Goal: Task Accomplishment & Management: Use online tool/utility

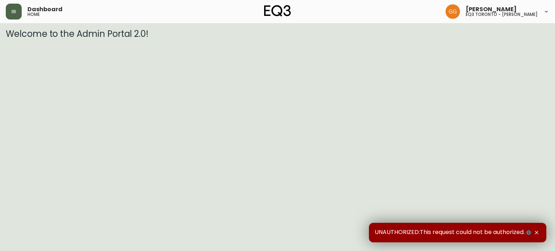
click at [13, 12] on icon "button" at bounding box center [14, 11] width 4 height 3
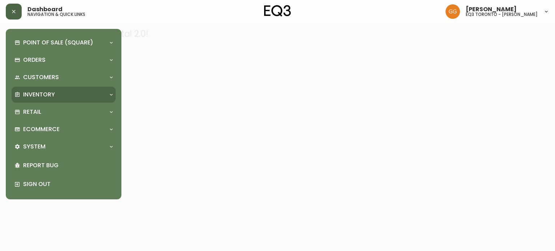
click at [35, 99] on div "Inventory" at bounding box center [64, 95] width 104 height 16
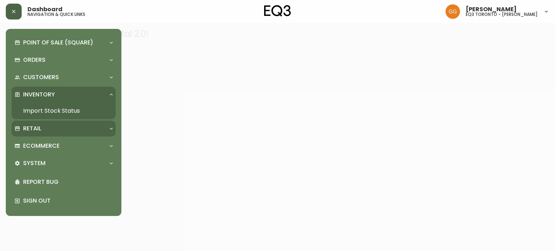
click at [54, 130] on div "Retail" at bounding box center [59, 129] width 91 height 8
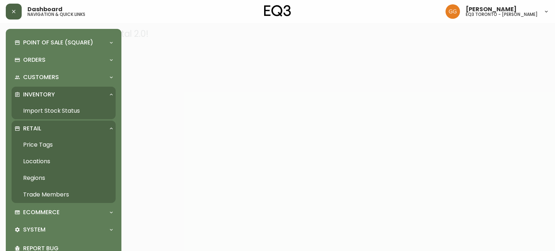
click at [46, 146] on link "Price Tags" at bounding box center [64, 145] width 104 height 17
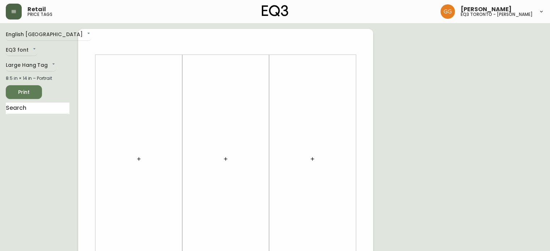
click at [14, 16] on button "button" at bounding box center [14, 12] width 16 height 16
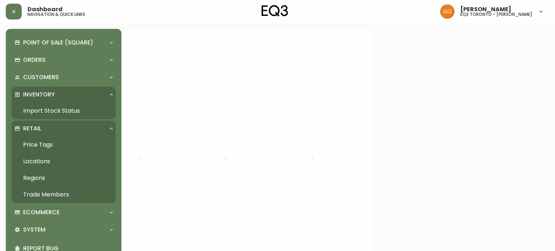
click at [42, 147] on link "Price Tags" at bounding box center [64, 145] width 104 height 17
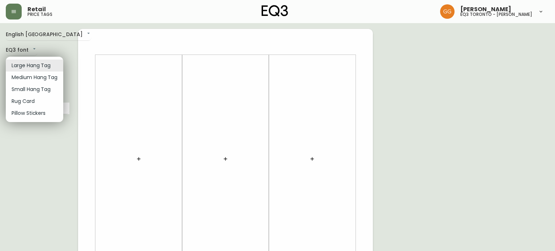
click at [33, 91] on li "Small Hang Tag" at bounding box center [34, 90] width 57 height 12
type input "small"
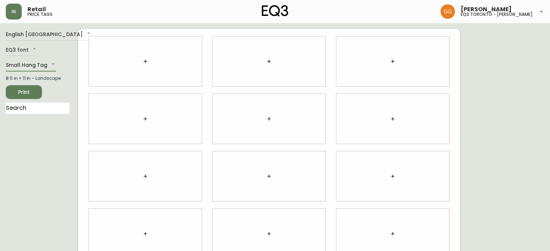
click at [142, 65] on button "button" at bounding box center [145, 61] width 14 height 14
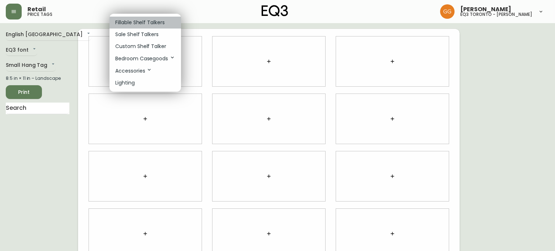
drag, startPoint x: 142, startPoint y: 18, endPoint x: 158, endPoint y: 27, distance: 17.7
click at [143, 18] on li "Fillable Shelf Talkers" at bounding box center [146, 23] width 72 height 12
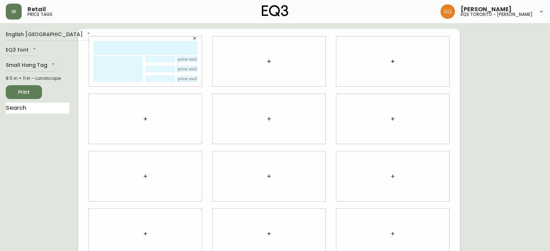
click at [263, 61] on button "button" at bounding box center [269, 61] width 14 height 14
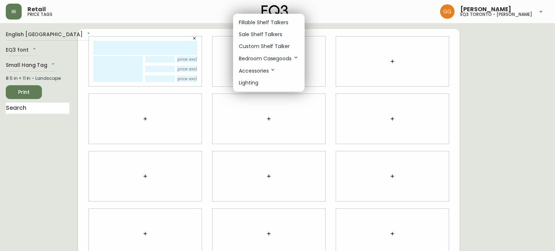
click at [265, 22] on p "Fillable Shelf Talkers" at bounding box center [264, 23] width 50 height 8
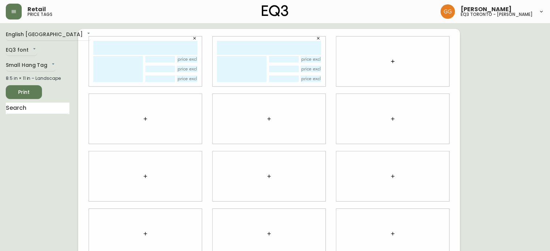
click at [395, 61] on button "button" at bounding box center [392, 61] width 14 height 14
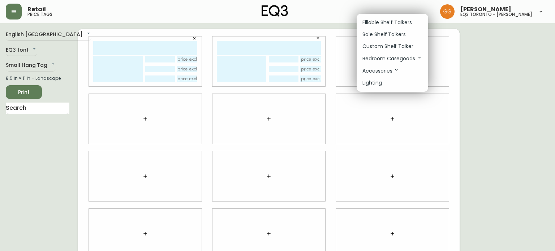
click at [384, 27] on li "Fillable Shelf Talkers" at bounding box center [393, 23] width 72 height 12
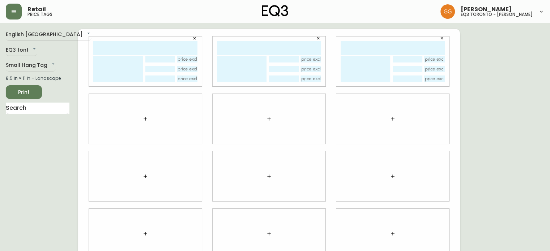
click at [143, 125] on button "button" at bounding box center [145, 119] width 14 height 14
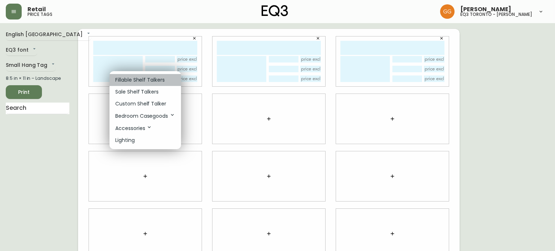
click at [150, 84] on p "Fillable Shelf Talkers" at bounding box center [140, 80] width 50 height 8
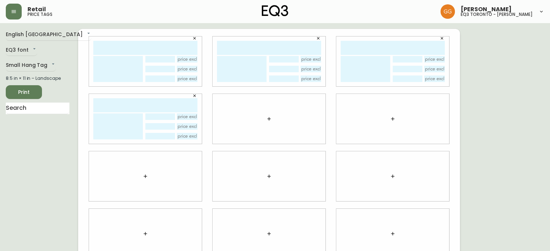
click at [271, 120] on icon "button" at bounding box center [269, 119] width 6 height 6
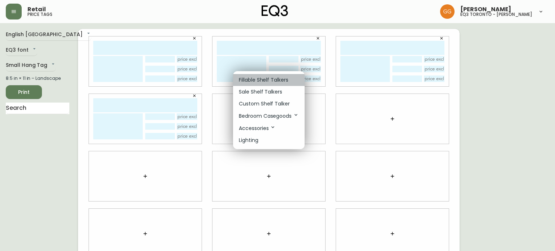
click at [272, 82] on p "Fillable Shelf Talkers" at bounding box center [264, 80] width 50 height 8
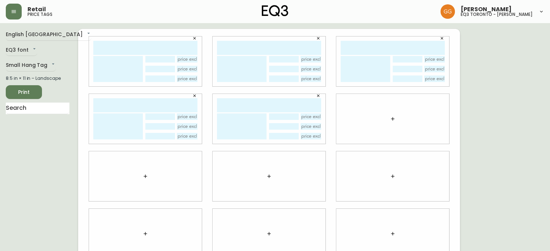
click at [404, 121] on div at bounding box center [392, 119] width 113 height 50
click at [398, 121] on button "button" at bounding box center [392, 119] width 14 height 14
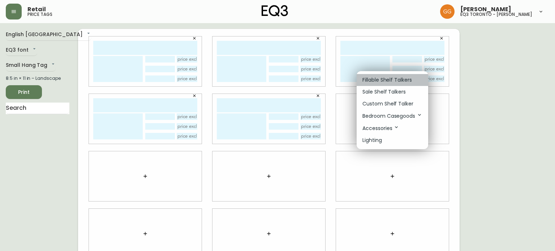
click at [388, 85] on li "Fillable Shelf Talkers" at bounding box center [393, 80] width 72 height 12
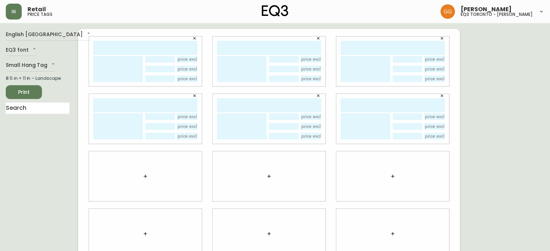
click at [149, 176] on button "button" at bounding box center [145, 176] width 14 height 14
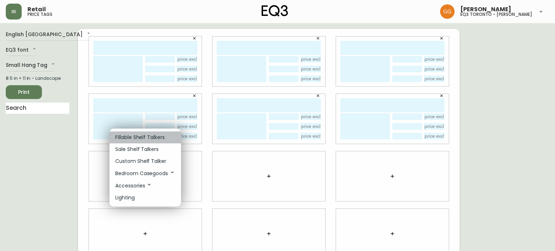
click at [156, 140] on p "Fillable Shelf Talkers" at bounding box center [140, 138] width 50 height 8
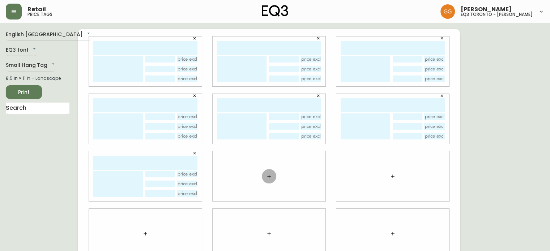
click at [269, 175] on icon "button" at bounding box center [268, 176] width 3 height 3
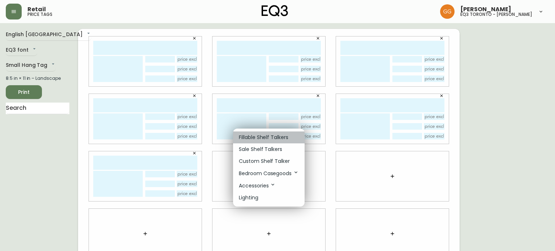
click at [272, 137] on p "Fillable Shelf Talkers" at bounding box center [264, 138] width 50 height 8
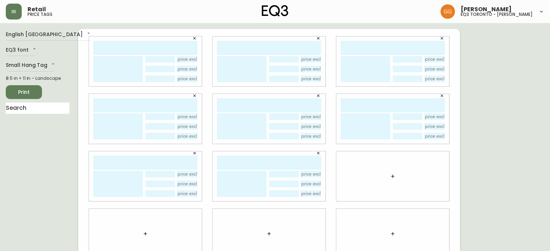
click at [390, 172] on button "button" at bounding box center [392, 176] width 14 height 14
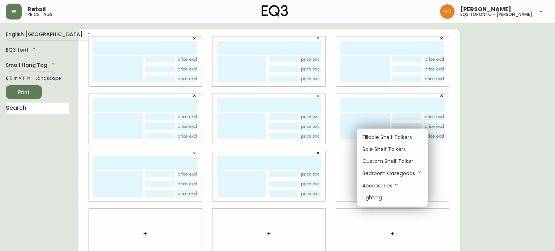
click at [391, 138] on p "Fillable Shelf Talkers" at bounding box center [388, 138] width 50 height 8
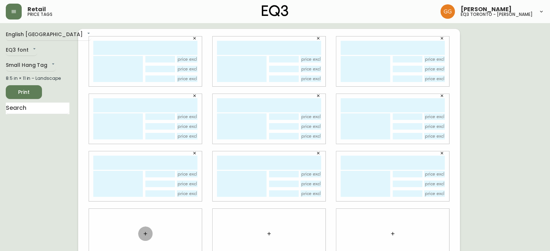
click at [145, 234] on icon "button" at bounding box center [145, 233] width 3 height 3
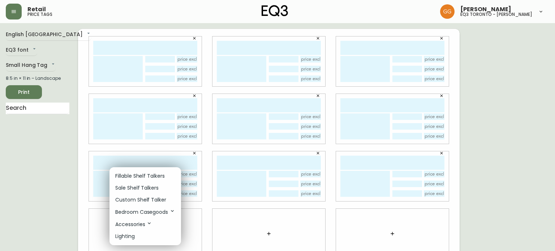
click at [155, 176] on p "Fillable Shelf Talkers" at bounding box center [140, 176] width 50 height 8
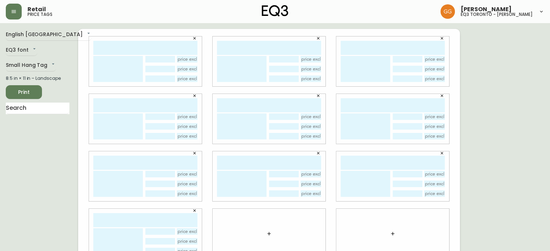
click at [271, 232] on icon "button" at bounding box center [269, 234] width 6 height 6
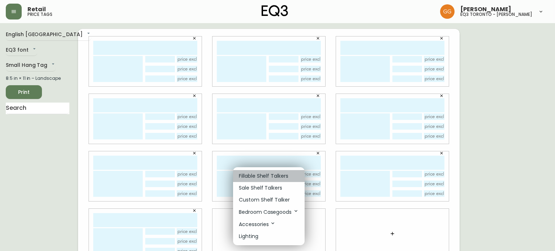
click at [271, 177] on p "Fillable Shelf Talkers" at bounding box center [264, 176] width 50 height 8
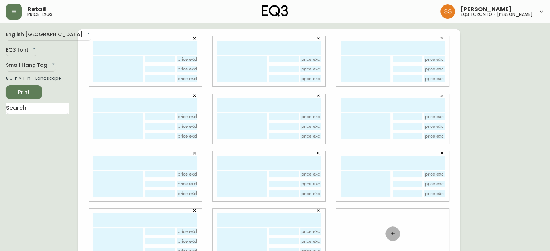
click at [393, 234] on icon "button" at bounding box center [392, 233] width 3 height 3
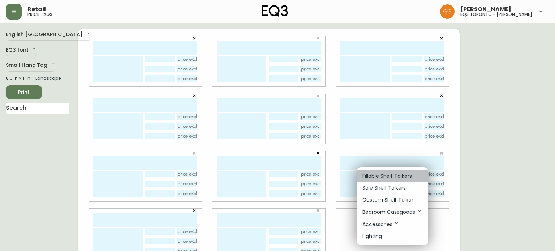
click at [377, 179] on p "Fillable Shelf Talkers" at bounding box center [388, 176] width 50 height 8
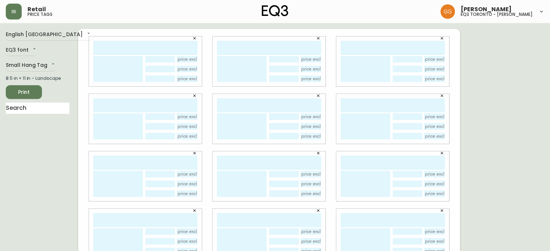
click at [146, 47] on input "text" at bounding box center [145, 48] width 104 height 14
click at [64, 235] on div "English [GEOGRAPHIC_DATA] en_CA EQ3 font EQ3 Small Hang Tag small 8.5 in × 11 i…" at bounding box center [42, 176] width 72 height 295
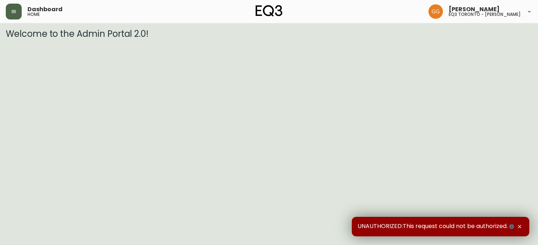
click at [9, 17] on button "button" at bounding box center [14, 12] width 16 height 16
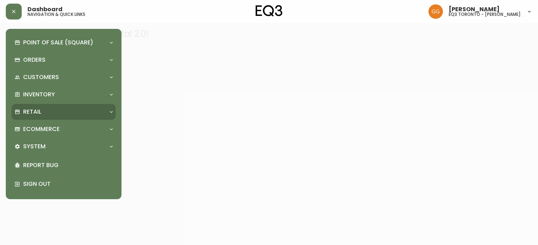
click at [72, 113] on div "Retail" at bounding box center [59, 112] width 91 height 8
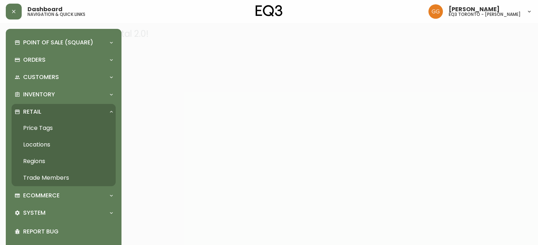
click at [39, 108] on p "Retail" at bounding box center [32, 112] width 18 height 8
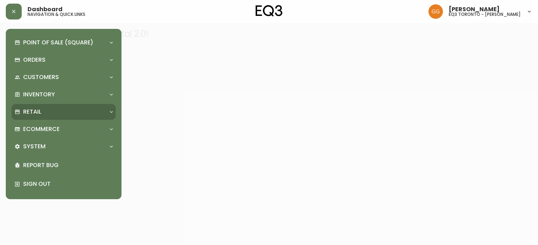
click at [43, 107] on div "Retail" at bounding box center [64, 112] width 104 height 16
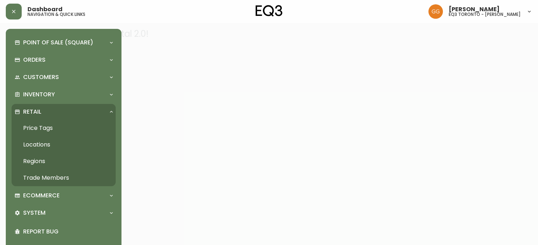
click at [45, 125] on link "Price Tags" at bounding box center [64, 128] width 104 height 17
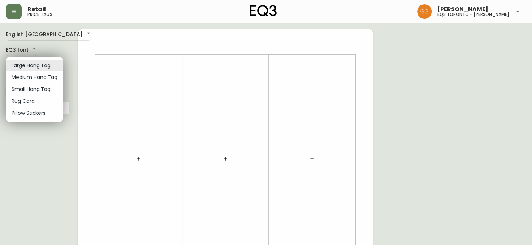
click at [31, 85] on li "Small Hang Tag" at bounding box center [34, 90] width 57 height 12
type input "small"
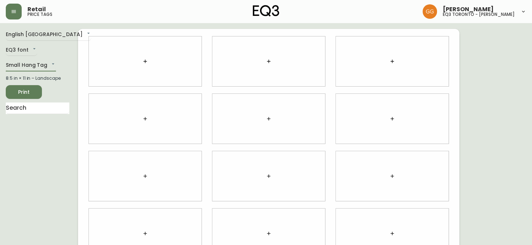
click at [145, 67] on button "button" at bounding box center [145, 61] width 14 height 14
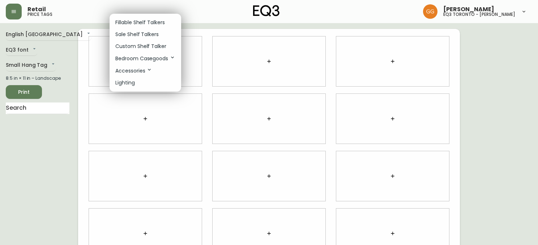
click at [147, 22] on p "Fillable Shelf Talkers" at bounding box center [140, 23] width 50 height 8
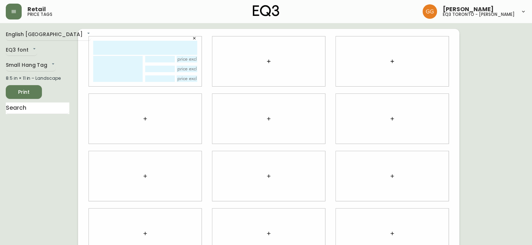
click at [134, 52] on input "text" at bounding box center [145, 48] width 104 height 14
type input "s&s Sheet set"
click at [111, 72] on textarea at bounding box center [118, 69] width 50 height 26
type textarea "F"
type textarea "FITTED & 2 CASES"
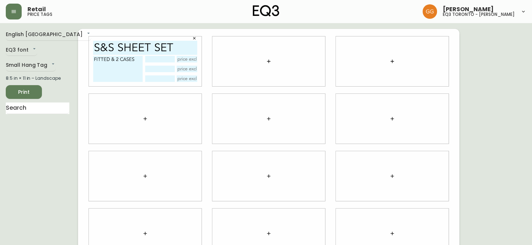
click at [169, 59] on input "text" at bounding box center [159, 59] width 29 height 7
click at [124, 72] on textarea "FITTED & 2 CASES" at bounding box center [118, 69] width 50 height 26
click at [160, 61] on input "text" at bounding box center [159, 59] width 29 height 7
type input "D"
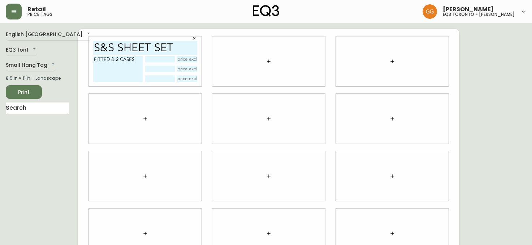
click at [135, 70] on textarea "FITTED & 2 CASES" at bounding box center [118, 69] width 50 height 26
type textarea "FITTED & 2 CASES DOUBLE"
click at [263, 65] on button "button" at bounding box center [269, 61] width 14 height 14
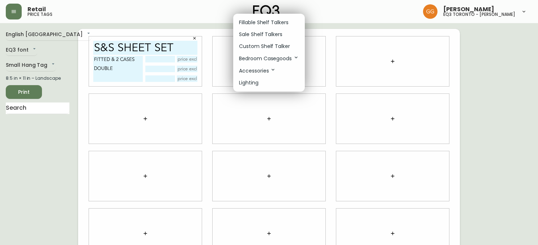
click at [274, 25] on p "Fillable Shelf Talkers" at bounding box center [264, 23] width 50 height 8
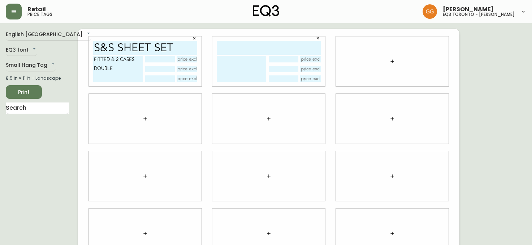
click at [392, 70] on div at bounding box center [392, 62] width 113 height 50
click at [391, 64] on icon "button" at bounding box center [393, 62] width 6 height 6
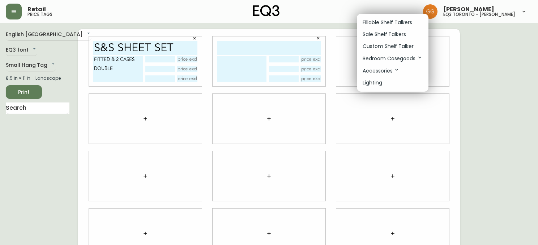
click at [389, 18] on li "Fillable Shelf Talkers" at bounding box center [393, 23] width 72 height 12
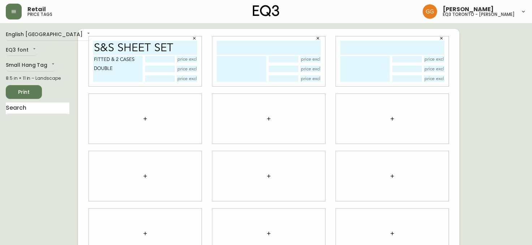
click at [294, 51] on input "text" at bounding box center [269, 48] width 104 height 14
type input "S&S SHEET SET"
click at [241, 66] on textarea at bounding box center [242, 69] width 50 height 26
type textarea "FITTED & 2 CASES QUEEN"
click at [349, 49] on input "text" at bounding box center [393, 48] width 104 height 14
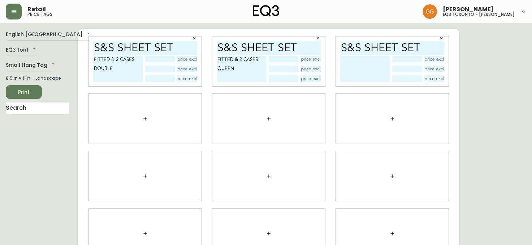
type input "S&S SHEET SET"
click at [361, 62] on textarea at bounding box center [366, 69] width 50 height 26
click at [367, 73] on textarea "FITTED & 2 CASES" at bounding box center [366, 69] width 50 height 26
click at [388, 64] on textarea "FITTED & 2 CASES" at bounding box center [366, 69] width 50 height 26
type textarea "FITTED & 2 CASES KING"
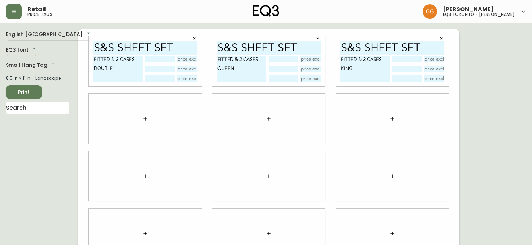
click at [147, 121] on icon "button" at bounding box center [145, 119] width 6 height 6
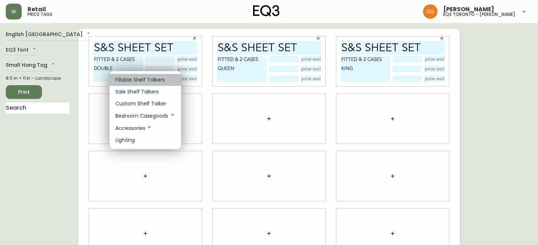
click at [142, 78] on p "Fillable Shelf Talkers" at bounding box center [140, 80] width 50 height 8
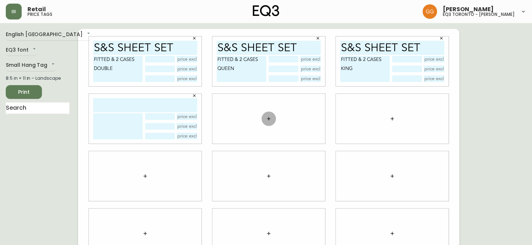
click at [270, 118] on icon "button" at bounding box center [269, 119] width 6 height 6
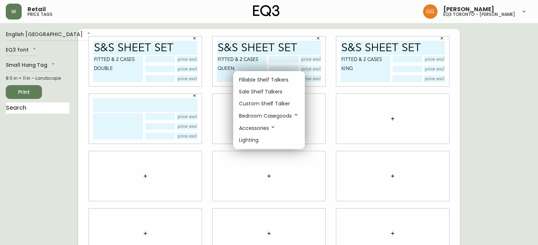
click at [276, 85] on li "Fillable Shelf Talkers" at bounding box center [269, 80] width 72 height 12
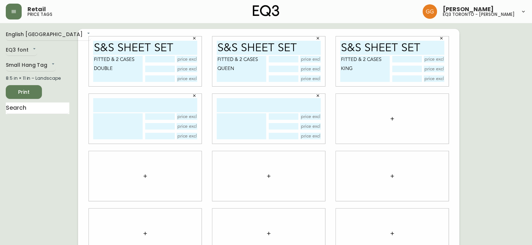
click at [393, 115] on button "button" at bounding box center [392, 119] width 14 height 14
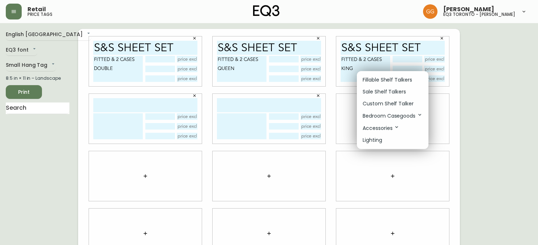
click at [386, 76] on p "Fillable Shelf Talkers" at bounding box center [388, 80] width 50 height 8
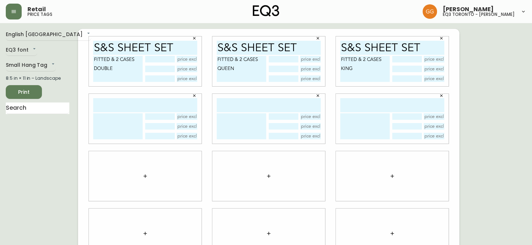
click at [132, 100] on input "text" at bounding box center [145, 105] width 104 height 14
type input "S&S FLAX SHAM"
click at [97, 124] on textarea at bounding box center [118, 127] width 50 height 26
type textarea "SET"
click at [137, 73] on textarea "FITTED & 2 CASES DOUBLE" at bounding box center [118, 69] width 50 height 26
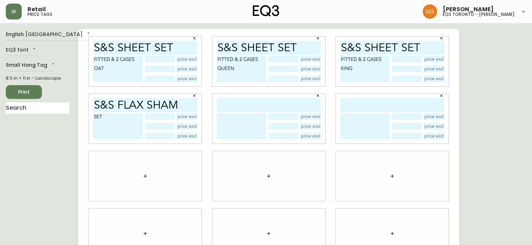
type textarea "FITTED & 2 CASES OAT"
click at [161, 61] on input "text" at bounding box center [159, 59] width 29 height 7
type input "DOUBLE"
click at [253, 80] on textarea "FITTED & 2 CASES QUEEN" at bounding box center [242, 69] width 50 height 26
type textarea "FITTED & 2 CASES OAT"
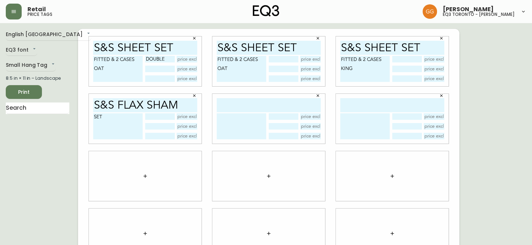
click at [277, 62] on input "text" at bounding box center [283, 59] width 29 height 7
type input "QUEEN"
click at [365, 78] on textarea "FITTED & 2 CASES KING" at bounding box center [366, 69] width 50 height 26
type textarea "FITTED & 2 CASES OAT"
click at [401, 61] on input "text" at bounding box center [407, 59] width 29 height 7
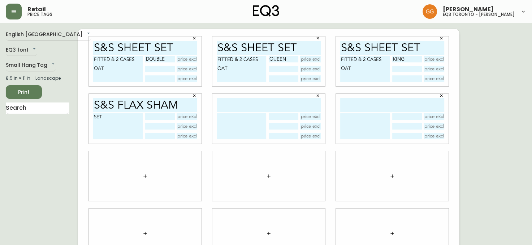
type input "KING"
click at [77, 12] on div "Retail price tags" at bounding box center [93, 12] width 174 height 16
click at [71, 14] on div "Retail price tags" at bounding box center [93, 12] width 174 height 16
click at [111, 119] on textarea "SET" at bounding box center [118, 127] width 50 height 26
type textarea "SET OAT"
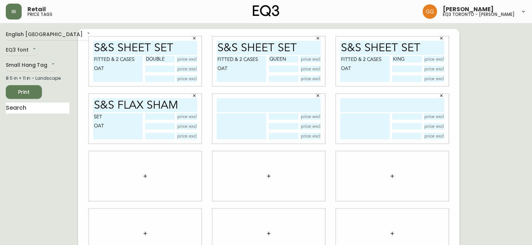
click at [166, 117] on input "text" at bounding box center [159, 117] width 29 height 7
type input "STANDARD"
drag, startPoint x: 251, startPoint y: 107, endPoint x: 247, endPoint y: 108, distance: 4.2
click at [251, 107] on input "text" at bounding box center [269, 105] width 104 height 14
type input "S&S FLAX SHAM"
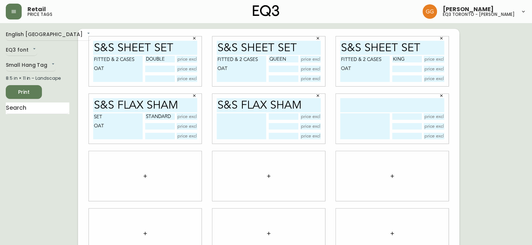
click at [252, 121] on textarea at bounding box center [242, 127] width 50 height 26
type textarea "SET OAT"
click at [291, 114] on input "text" at bounding box center [283, 117] width 29 height 7
type input "KING"
click at [349, 108] on input "text" at bounding box center [393, 105] width 104 height 14
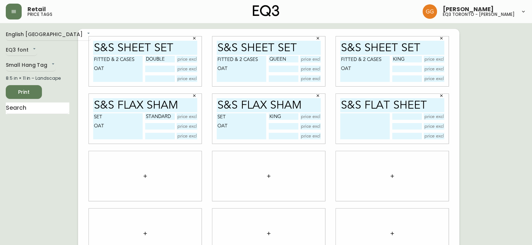
type input "S&S FLAT SHEET"
click at [368, 121] on textarea at bounding box center [366, 127] width 50 height 26
type textarea "OAT"
click at [413, 116] on input "text" at bounding box center [407, 117] width 29 height 7
type input "FULL"
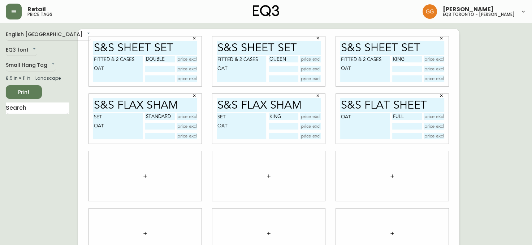
click at [149, 175] on button "button" at bounding box center [145, 176] width 14 height 14
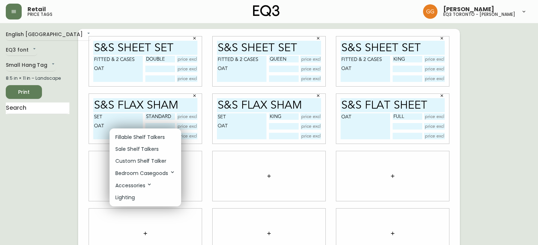
click at [145, 136] on p "Fillable Shelf Talkers" at bounding box center [140, 138] width 50 height 8
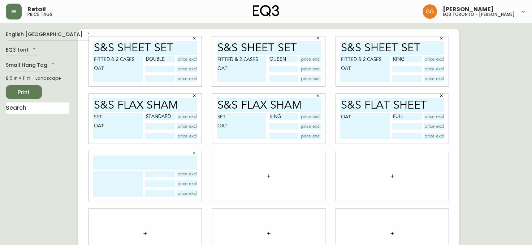
click at [266, 180] on button "button" at bounding box center [269, 176] width 14 height 14
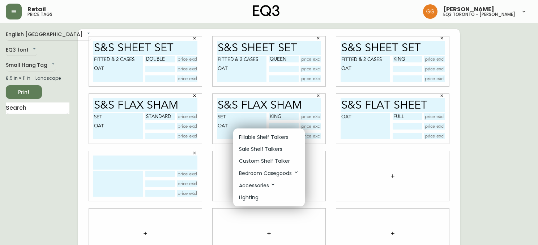
click at [259, 137] on p "Fillable Shelf Talkers" at bounding box center [264, 138] width 50 height 8
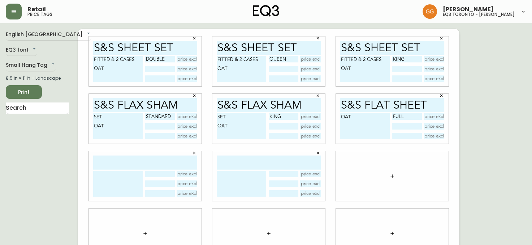
click at [142, 170] on div at bounding box center [145, 176] width 113 height 50
click at [104, 166] on input "text" at bounding box center [145, 163] width 104 height 14
type input "S&S FLAT SHEET"
click at [111, 180] on textarea at bounding box center [118, 184] width 50 height 26
type textarea "OAT"
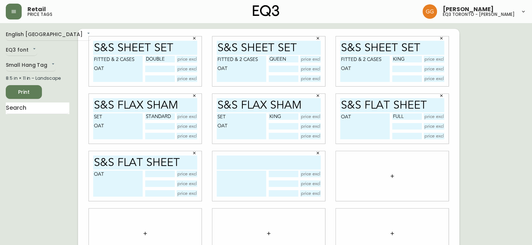
click at [166, 176] on input "text" at bounding box center [159, 174] width 29 height 7
type input "QUEEN"
drag, startPoint x: 257, startPoint y: 166, endPoint x: 253, endPoint y: 166, distance: 4.3
click at [256, 166] on input "text" at bounding box center [269, 163] width 104 height 14
type input "S&S FLAT SHEET"
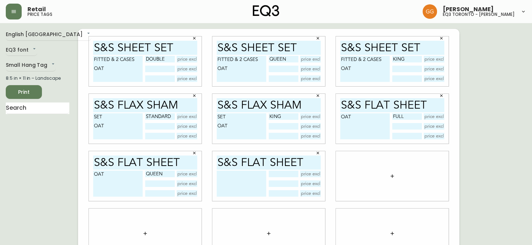
click at [247, 180] on textarea at bounding box center [242, 184] width 50 height 26
type textarea "OAT"
click at [285, 176] on input "text" at bounding box center [283, 174] width 29 height 7
type input "KING"
click at [187, 60] on input "text" at bounding box center [187, 59] width 21 height 7
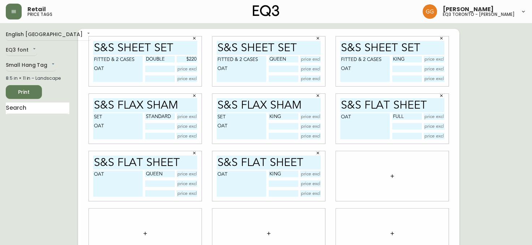
type input "$220"
click at [308, 59] on input "text" at bounding box center [310, 59] width 21 height 7
type input "$230"
click at [434, 61] on input "text" at bounding box center [434, 59] width 21 height 7
type input "$260"
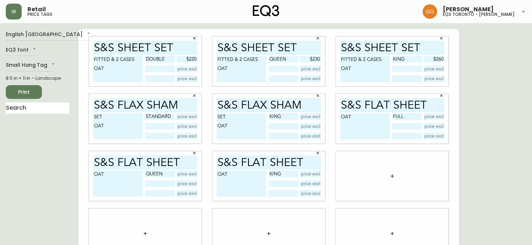
click at [188, 117] on input "text" at bounding box center [187, 117] width 21 height 7
type input "$60"
click at [316, 116] on input "text" at bounding box center [310, 117] width 21 height 7
type input "$70"
click at [429, 117] on input "text" at bounding box center [434, 117] width 21 height 7
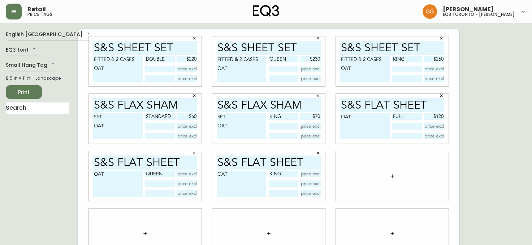
type input "$120"
click at [180, 175] on input "text" at bounding box center [187, 174] width 21 height 7
type input "$130"
click at [308, 175] on input "text" at bounding box center [310, 174] width 21 height 7
type input "$140"
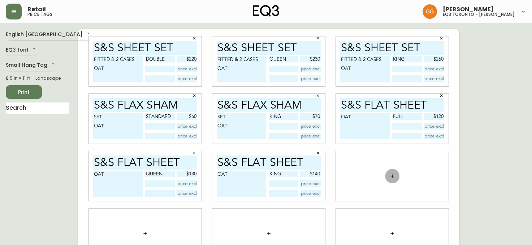
click at [395, 177] on icon "button" at bounding box center [393, 177] width 6 height 6
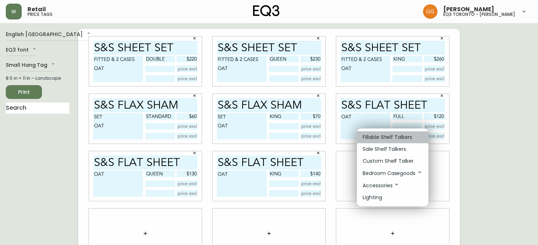
click at [390, 136] on p "Fillable Shelf Talkers" at bounding box center [388, 138] width 50 height 8
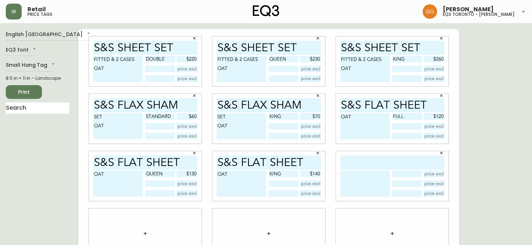
click at [388, 167] on input "text" at bounding box center [393, 163] width 104 height 14
type input "S&S MUSLIN SHAM"
click at [363, 175] on textarea at bounding box center [366, 184] width 50 height 26
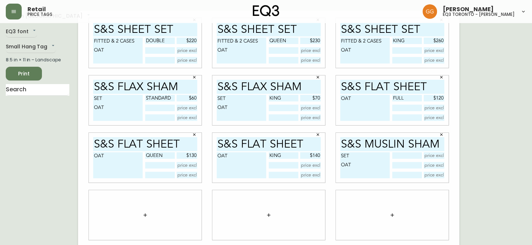
scroll to position [36, 0]
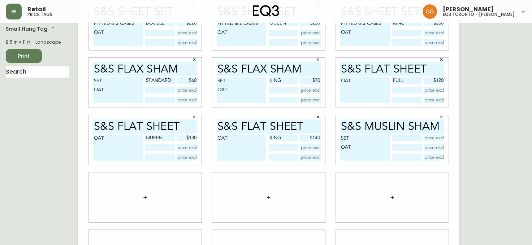
type textarea "SET OAT"
click at [407, 140] on input "text" at bounding box center [407, 138] width 29 height 7
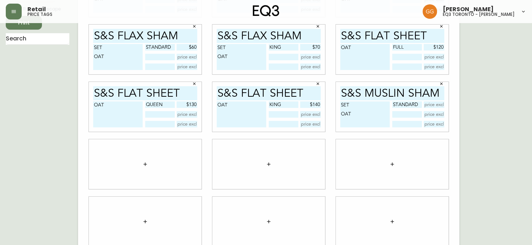
scroll to position [78, 0]
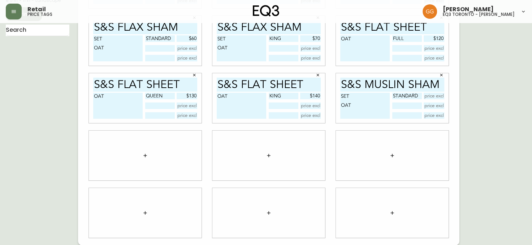
type input "STANDARD"
click at [145, 156] on icon "button" at bounding box center [145, 155] width 3 height 3
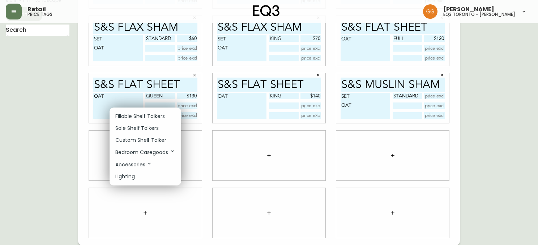
click at [159, 121] on li "Fillable Shelf Talkers" at bounding box center [146, 117] width 72 height 12
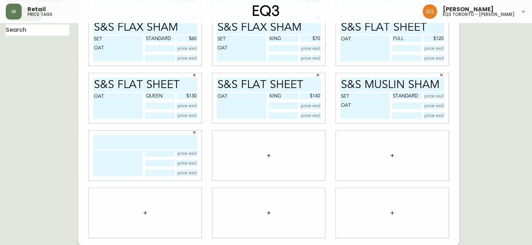
click at [151, 146] on input "text" at bounding box center [145, 142] width 104 height 14
type input "S&S MUSLIN SHAM"
click at [132, 154] on textarea at bounding box center [118, 163] width 50 height 26
type textarea "SET OAT"
click at [433, 94] on input "text" at bounding box center [434, 96] width 21 height 7
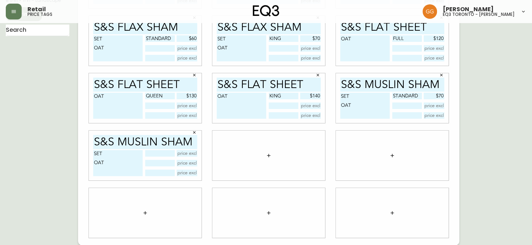
type input "$70"
click at [163, 153] on input "text" at bounding box center [159, 153] width 29 height 7
type input "KING"
click at [194, 153] on input "text" at bounding box center [187, 153] width 21 height 7
type input "$80"
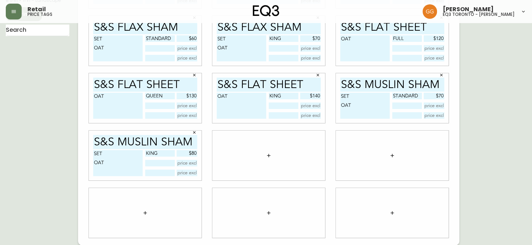
click at [271, 158] on button "button" at bounding box center [269, 156] width 14 height 14
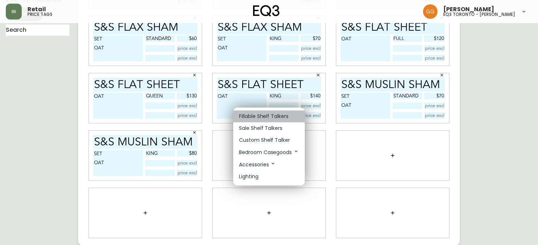
click at [285, 115] on p "Fillable Shelf Talkers" at bounding box center [264, 117] width 50 height 8
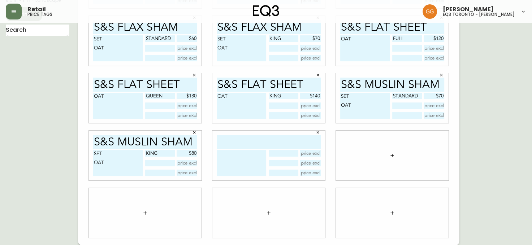
click at [270, 141] on input "text" at bounding box center [269, 142] width 104 height 14
type input "S&S MUSLIN DUVET"
click at [251, 163] on textarea at bounding box center [242, 163] width 50 height 26
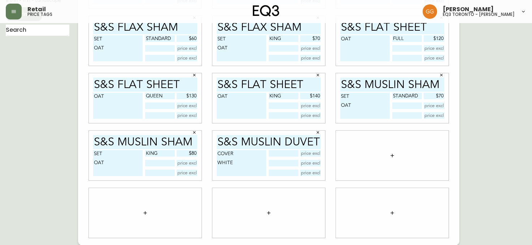
type textarea "COVER WHITE"
click at [292, 152] on input "text" at bounding box center [283, 153] width 29 height 7
type input "QUEEN"
drag, startPoint x: 9, startPoint y: 152, endPoint x: 99, endPoint y: 110, distance: 99.3
click at [9, 152] on div "English [GEOGRAPHIC_DATA] en_CA EQ3 font EQ3 Small Hang Tag small 8.5 in × 11 i…" at bounding box center [42, 98] width 72 height 295
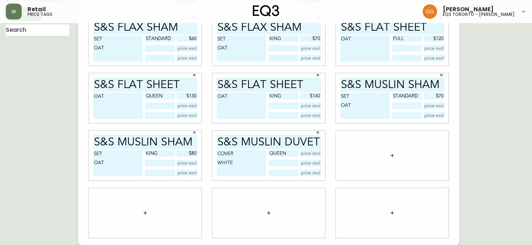
click at [314, 153] on input "text" at bounding box center [310, 153] width 21 height 7
type input "$200"
click at [395, 157] on icon "button" at bounding box center [393, 156] width 6 height 6
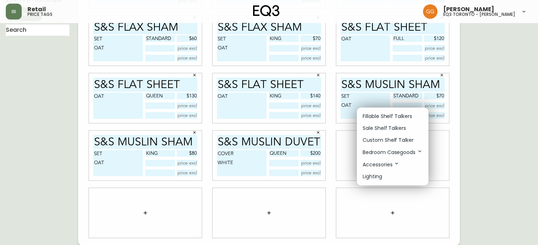
click at [385, 117] on p "Fillable Shelf Talkers" at bounding box center [388, 117] width 50 height 8
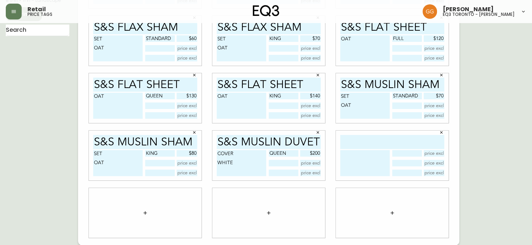
click at [382, 144] on input "text" at bounding box center [393, 142] width 104 height 14
type input "S&S EGYPT. COT."
click at [371, 165] on textarea at bounding box center [366, 163] width 50 height 26
type textarea "SHEET SET WHITE"
click at [411, 154] on input "text" at bounding box center [407, 153] width 29 height 7
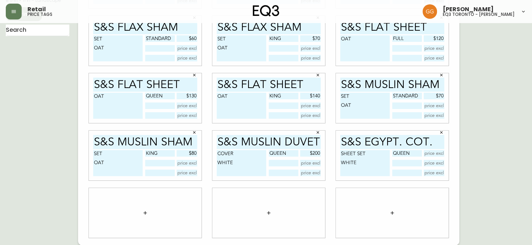
type input "QUEEN"
click at [4, 160] on main "English Canada en_CA EQ3 font EQ3 Small Hang Tag small 8.5 in × 11 in – Landsca…" at bounding box center [266, 95] width 532 height 301
click at [430, 153] on input "text" at bounding box center [434, 153] width 21 height 7
type input "-"
type input "$180"
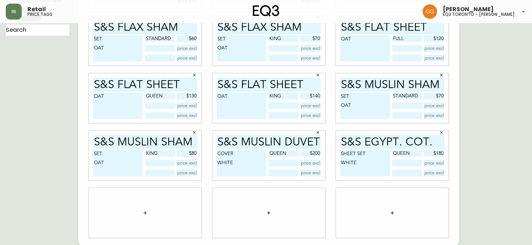
click at [140, 213] on button "button" at bounding box center [145, 213] width 14 height 14
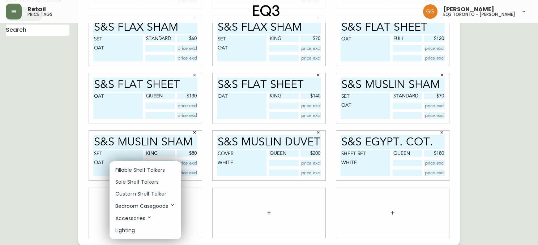
click at [146, 170] on p "Fillable Shelf Talkers" at bounding box center [140, 171] width 50 height 8
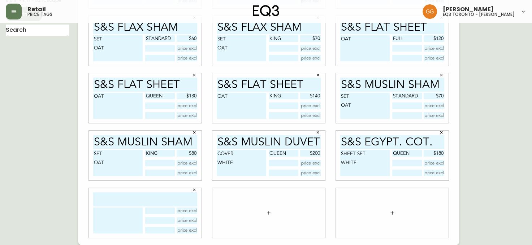
click at [148, 200] on input "text" at bounding box center [145, 200] width 104 height 14
type input "S&S EGYPT. COT."
click at [136, 216] on textarea at bounding box center [118, 221] width 50 height 26
type textarea "SHEET SET SAND"
click at [167, 212] on input "text" at bounding box center [159, 211] width 29 height 7
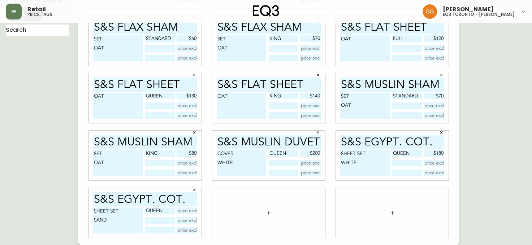
type input "QUEEN"
click at [193, 210] on input "text" at bounding box center [187, 211] width 21 height 7
type input "$180"
click at [267, 213] on icon "button" at bounding box center [269, 213] width 6 height 6
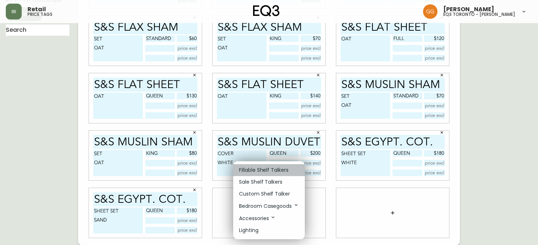
click at [270, 171] on p "Fillable Shelf Talkers" at bounding box center [264, 171] width 50 height 8
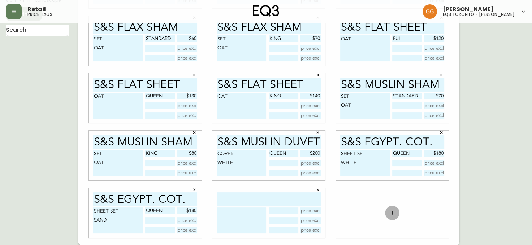
click at [392, 215] on icon "button" at bounding box center [393, 213] width 6 height 6
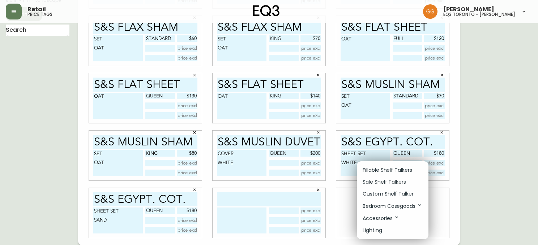
click at [400, 163] on ul "Fillable Shelf Talkers Sale Shelf Talkers Custom Shelf Talker Bedroom Casegoods…" at bounding box center [393, 201] width 72 height 78
click at [401, 170] on p "Fillable Shelf Talkers" at bounding box center [388, 171] width 50 height 8
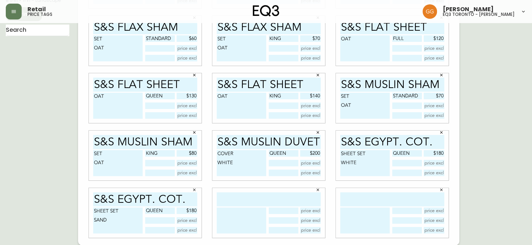
click at [293, 197] on input "text" at bounding box center [269, 200] width 104 height 14
type input "S&S FLAX DUVET"
click at [239, 218] on textarea at bounding box center [242, 221] width 50 height 26
type textarea "COVER OLIVE"
click at [289, 213] on input "text" at bounding box center [283, 211] width 29 height 7
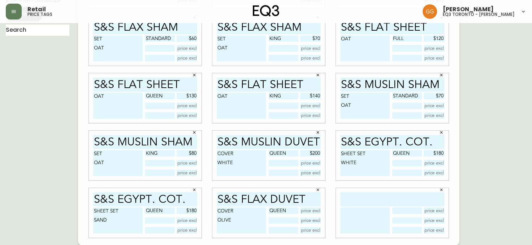
type input "QUEEN"
click at [315, 213] on input "text" at bounding box center [310, 211] width 21 height 7
type input "$270"
click at [390, 206] on input "text" at bounding box center [393, 200] width 104 height 14
type input "F"
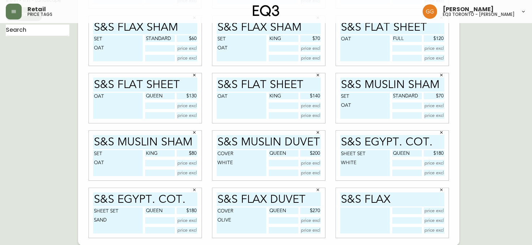
type input "S&S FLAX"
click at [360, 224] on textarea at bounding box center [366, 221] width 50 height 26
type textarea "FITTED & 2 CASES OLIVE"
click at [415, 210] on input "text" at bounding box center [407, 211] width 29 height 7
type input "QUEEN"
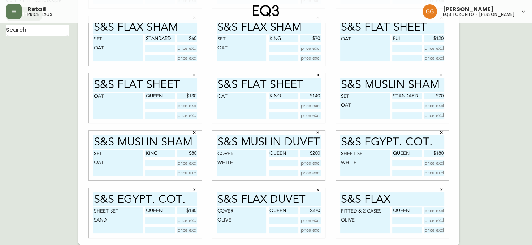
click at [440, 212] on input "text" at bounding box center [434, 211] width 21 height 7
type input "$230"
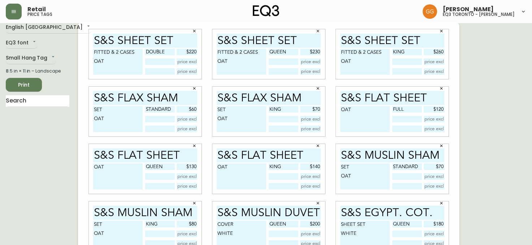
scroll to position [6, 0]
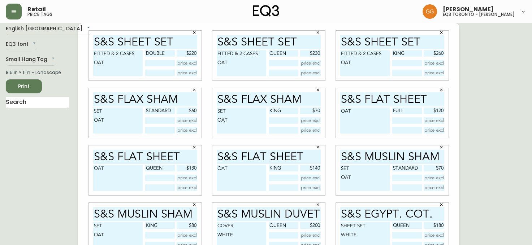
click at [24, 88] on span "Print" at bounding box center [24, 86] width 25 height 9
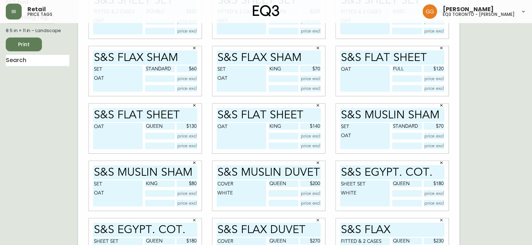
scroll to position [78, 0]
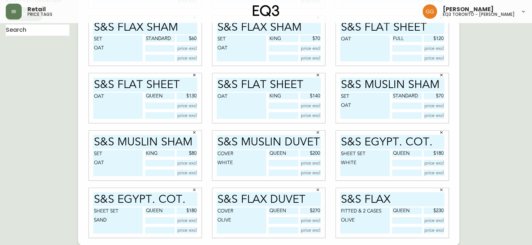
click at [411, 194] on input "S&S FLAX" at bounding box center [393, 200] width 104 height 14
type input "S&S FLx sheet set"
click at [416, 212] on input "QUEEN" at bounding box center [407, 211] width 29 height 7
type input "Q"
type input "FULL"
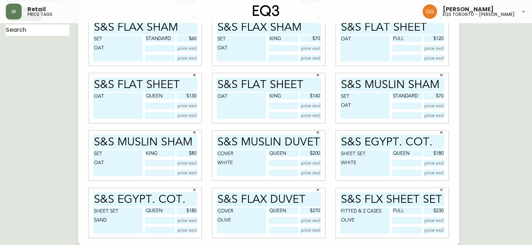
click at [442, 211] on input "$230" at bounding box center [434, 211] width 21 height 7
type input "$220"
click at [8, 67] on div "English [GEOGRAPHIC_DATA] en_CA EQ3 font EQ3 Small Hang Tag small 8.5 in × 11 i…" at bounding box center [42, 98] width 72 height 295
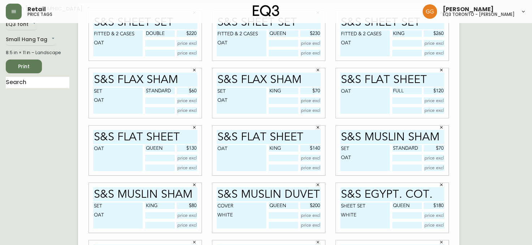
scroll to position [0, 0]
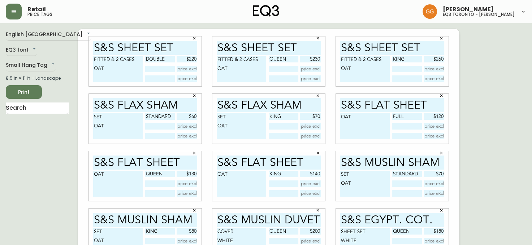
click at [27, 95] on span "Print" at bounding box center [24, 92] width 25 height 9
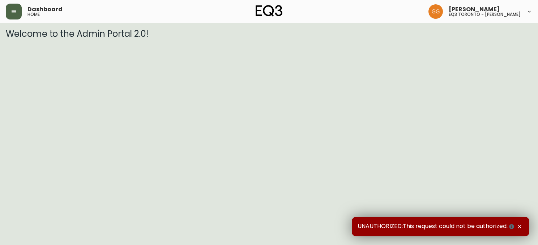
click at [16, 10] on icon "button" at bounding box center [14, 12] width 6 height 6
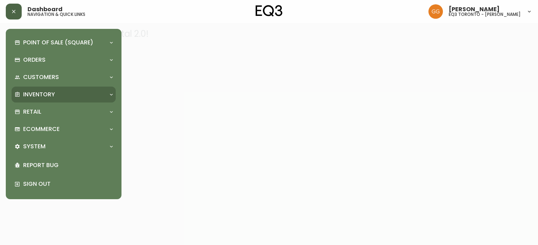
click at [35, 91] on p "Inventory" at bounding box center [39, 95] width 32 height 8
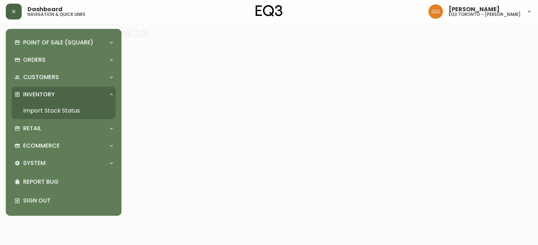
click at [48, 111] on link "Import Stock Status" at bounding box center [64, 111] width 104 height 17
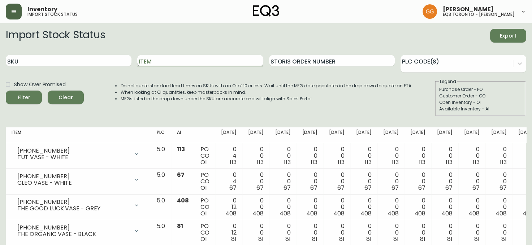
click at [177, 63] on input "Item" at bounding box center [200, 61] width 126 height 12
type input "S&S"
click at [6, 91] on button "Filter" at bounding box center [24, 98] width 36 height 14
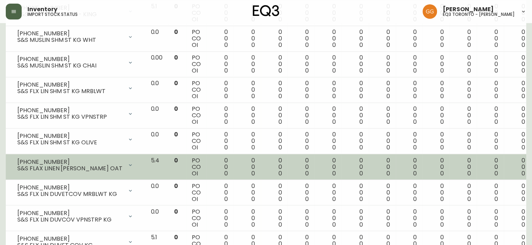
scroll to position [1121, 0]
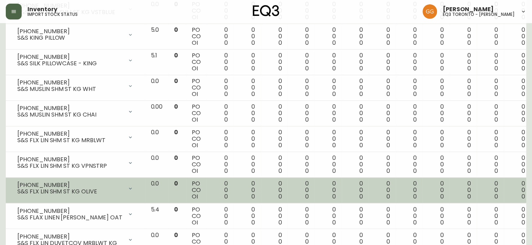
click at [133, 186] on icon at bounding box center [131, 189] width 6 height 6
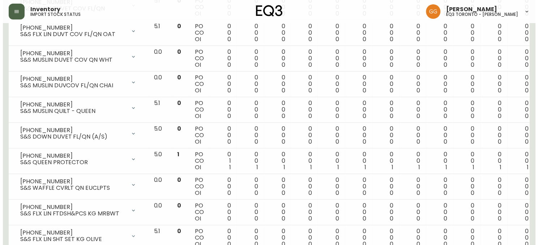
scroll to position [687, 0]
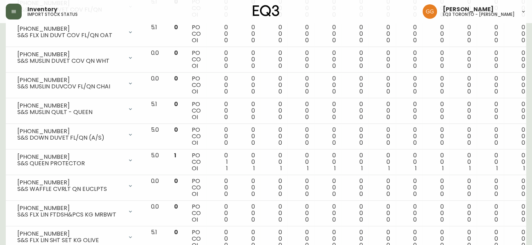
click at [1, 91] on main "Import Stock Status Export SKU Item S&S Storis Order Number PLC Code(s) Show Ov…" at bounding box center [266, 71] width 532 height 1470
click at [9, 10] on button "button" at bounding box center [14, 12] width 16 height 16
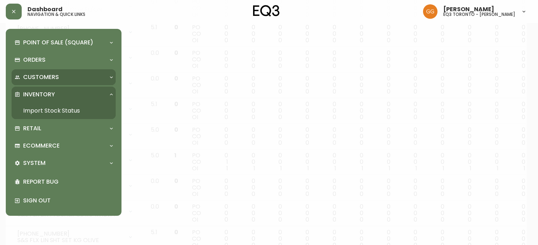
scroll to position [687, 0]
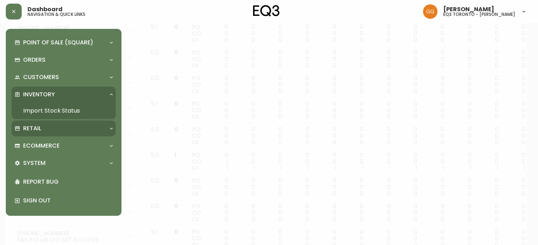
click at [38, 131] on p "Retail" at bounding box center [32, 129] width 18 height 8
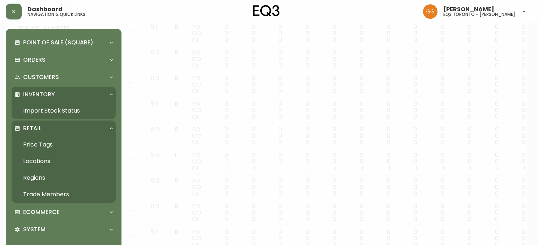
click at [44, 143] on link "Price Tags" at bounding box center [64, 145] width 104 height 17
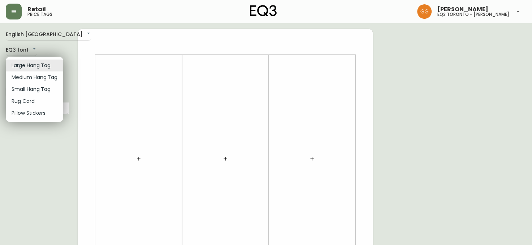
click at [36, 85] on li "Small Hang Tag" at bounding box center [34, 90] width 57 height 12
type input "small"
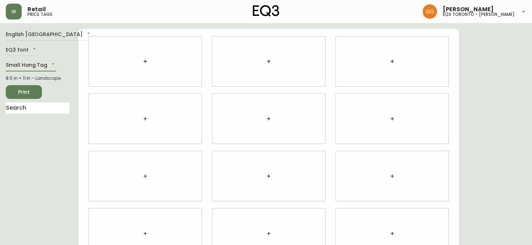
click at [142, 64] on button "button" at bounding box center [145, 61] width 14 height 14
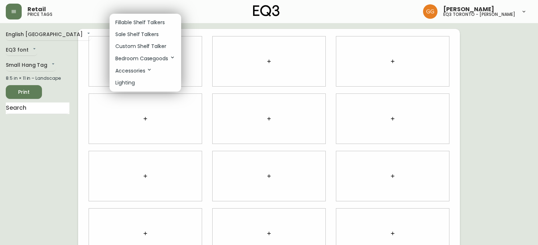
click at [157, 23] on p "Fillable Shelf Talkers" at bounding box center [140, 23] width 50 height 8
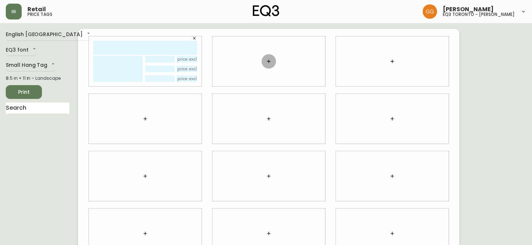
click at [267, 65] on button "button" at bounding box center [269, 61] width 14 height 14
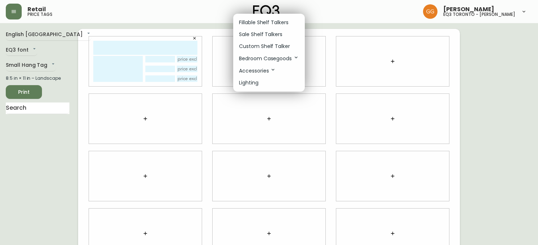
click at [289, 23] on li "Fillable Shelf Talkers" at bounding box center [269, 23] width 72 height 12
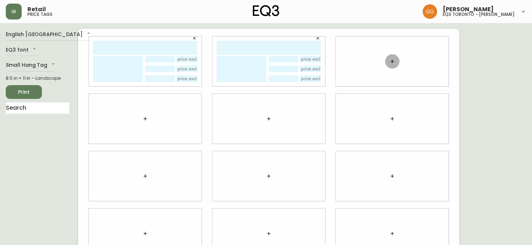
click at [388, 65] on button "button" at bounding box center [392, 61] width 14 height 14
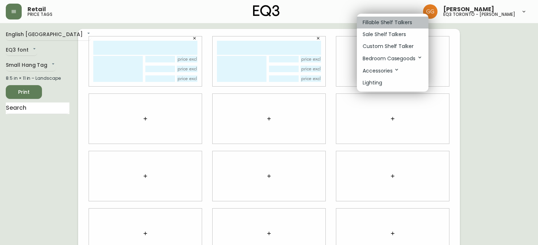
click at [392, 23] on p "Fillable Shelf Talkers" at bounding box center [388, 23] width 50 height 8
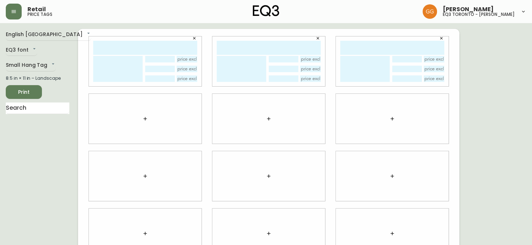
click at [131, 52] on input "text" at bounding box center [145, 48] width 104 height 14
type input "s&s flx sheet set"
click at [120, 64] on textarea at bounding box center [118, 69] width 50 height 26
type textarea "f"
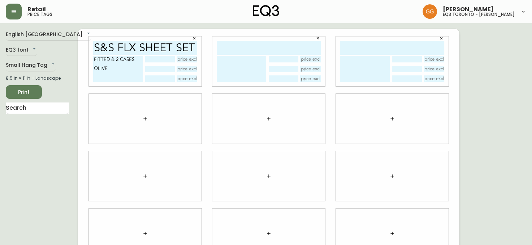
type textarea "FITTED & 2 CASES OLIVE"
click at [163, 58] on input "text" at bounding box center [159, 59] width 29 height 7
type input "QUEEN"
click at [269, 48] on input "text" at bounding box center [269, 48] width 104 height 14
type input "S&S FLX SHEET SET"
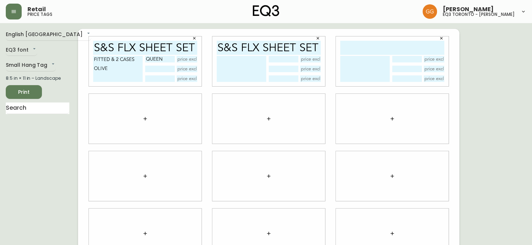
click at [231, 70] on textarea at bounding box center [242, 69] width 50 height 26
type textarea "FITTED & 2 CASES OLIVE"
click at [261, 73] on textarea "FITTED & 2 CASES OLIVE" at bounding box center [242, 69] width 50 height 26
click at [282, 60] on input "text" at bounding box center [283, 59] width 29 height 7
type input "KING"
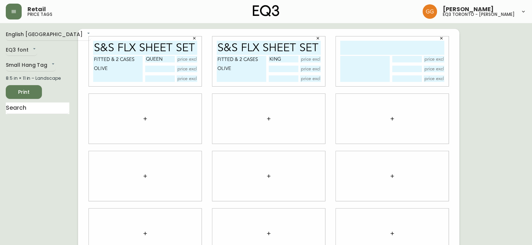
click at [189, 60] on input "text" at bounding box center [187, 59] width 21 height 7
click at [14, 212] on div "English [GEOGRAPHIC_DATA] en_CA EQ3 font EQ3 Small Hang Tag small 8.5 in × 11 i…" at bounding box center [42, 176] width 72 height 295
click at [317, 57] on input "text" at bounding box center [310, 59] width 21 height 7
type input "$260"
click at [191, 60] on input "text" at bounding box center [187, 59] width 21 height 7
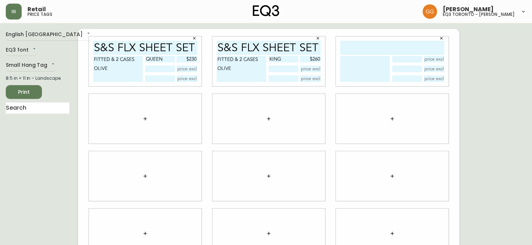
type input "$230"
click at [226, 94] on div at bounding box center [269, 118] width 124 height 57
click at [354, 48] on input "text" at bounding box center [393, 48] width 104 height 14
type input "S&S FLX FLAT"
click at [366, 61] on textarea at bounding box center [366, 69] width 50 height 26
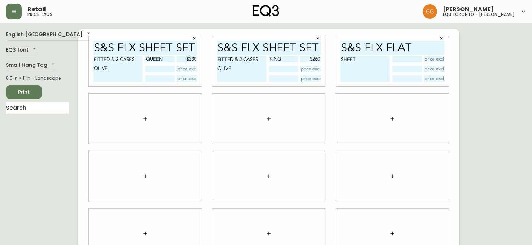
type textarea "SHEET"
click at [422, 60] on input "text" at bounding box center [407, 59] width 29 height 7
type input "FULL"
click at [366, 72] on textarea "SHEET" at bounding box center [366, 69] width 50 height 26
type textarea "SHEET OLIVE"
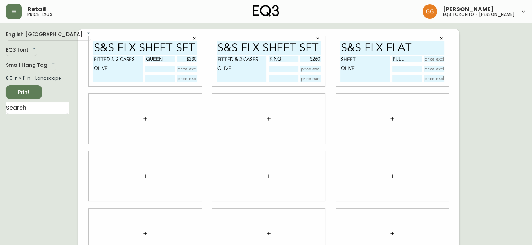
click at [376, 44] on input "S&S FLX FLAT" at bounding box center [393, 48] width 104 height 14
type input "S&S FLAX FLAT"
click at [151, 121] on button "button" at bounding box center [145, 119] width 14 height 14
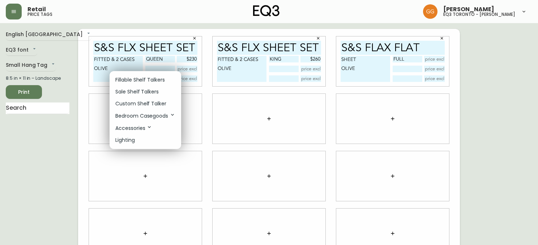
click at [147, 81] on p "Fillable Shelf Talkers" at bounding box center [140, 80] width 50 height 8
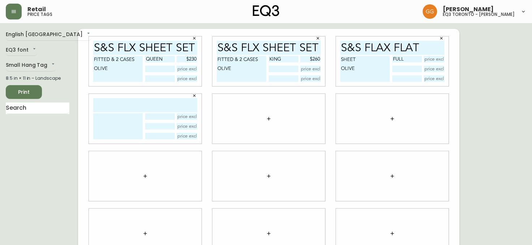
drag, startPoint x: 156, startPoint y: 106, endPoint x: 150, endPoint y: 107, distance: 6.4
click at [150, 107] on input "text" at bounding box center [145, 105] width 104 height 14
type input "S&S FLAX FLAT"
click at [113, 131] on textarea at bounding box center [118, 127] width 50 height 26
type textarea "SHEET OLIVE"
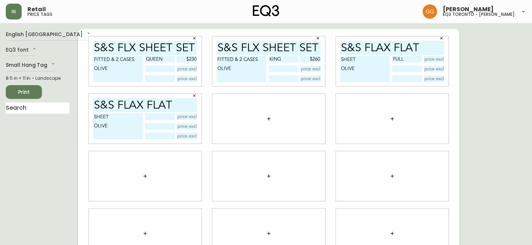
click at [165, 114] on input "text" at bounding box center [159, 117] width 29 height 7
type input "QUEEN"
click at [269, 120] on icon "button" at bounding box center [269, 119] width 6 height 6
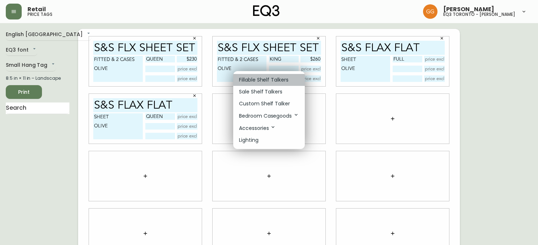
click at [271, 84] on p "Fillable Shelf Talkers" at bounding box center [264, 80] width 50 height 8
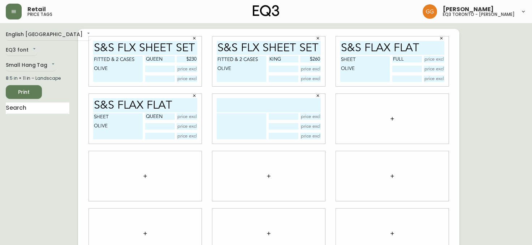
click at [254, 102] on input "text" at bounding box center [269, 105] width 104 height 14
click at [249, 112] on input "S&S FLAX FLAT" at bounding box center [269, 105] width 104 height 14
type input "S&S FLAX FLAT"
click at [247, 120] on textarea at bounding box center [242, 127] width 50 height 26
type textarea "SHEET OLIVE"
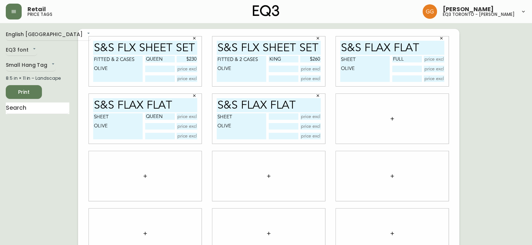
click at [188, 116] on input "text" at bounding box center [187, 117] width 21 height 7
type input "$130"
click at [434, 58] on input "text" at bounding box center [434, 59] width 21 height 7
type input "$120"
click at [287, 120] on input "text" at bounding box center [283, 117] width 29 height 7
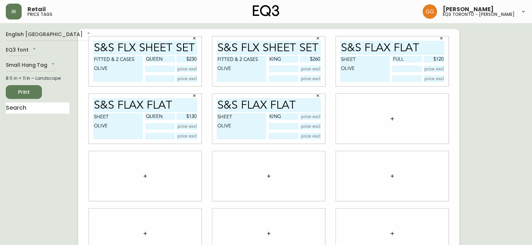
type input "KING"
click at [310, 116] on input "text" at bounding box center [310, 117] width 21 height 7
type input "$140"
click at [410, 123] on div at bounding box center [392, 119] width 113 height 50
click at [394, 118] on icon "button" at bounding box center [393, 119] width 6 height 6
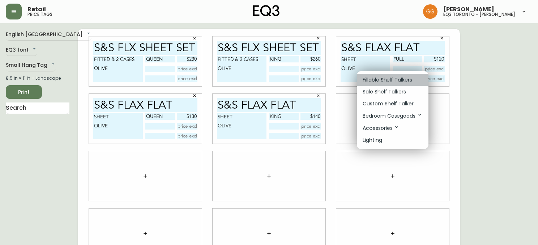
click at [395, 82] on p "Fillable Shelf Talkers" at bounding box center [388, 80] width 50 height 8
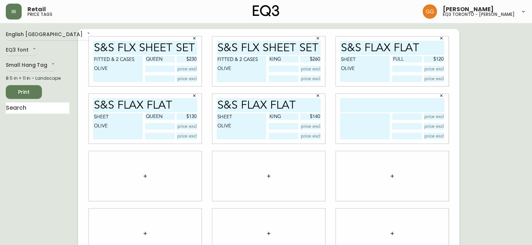
click at [399, 107] on input "text" at bounding box center [393, 105] width 104 height 14
click at [379, 125] on textarea at bounding box center [366, 127] width 50 height 26
click at [434, 105] on input "S&S FLAX LINEN" at bounding box center [393, 105] width 104 height 14
type input "S&S FLAX PILLOW"
click at [385, 117] on textarea at bounding box center [366, 127] width 50 height 26
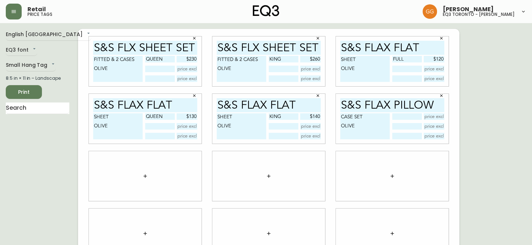
type textarea "CASE SET OLIVE"
click at [147, 177] on icon "button" at bounding box center [145, 177] width 6 height 6
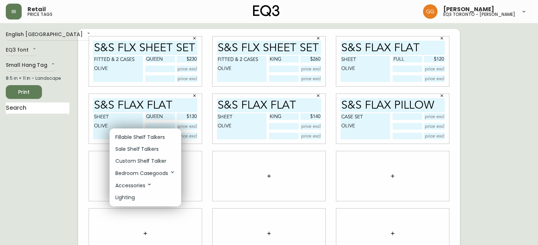
click at [156, 140] on p "Fillable Shelf Talkers" at bounding box center [140, 138] width 50 height 8
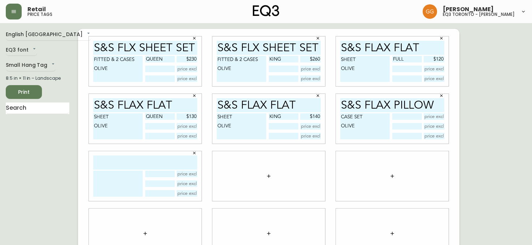
click at [146, 161] on input "text" at bounding box center [145, 163] width 104 height 14
type input "s&S FLAX PILLOW"
click at [116, 178] on textarea at bounding box center [118, 184] width 50 height 26
type textarea "CASE"
click at [147, 161] on input "s&S FLAX PILLOW" at bounding box center [145, 163] width 104 height 14
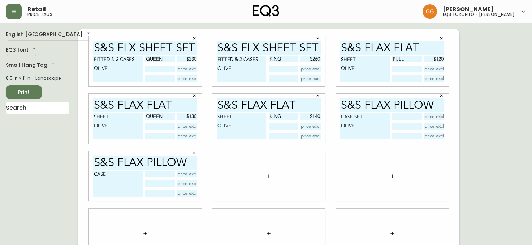
drag, startPoint x: 192, startPoint y: 160, endPoint x: 146, endPoint y: 161, distance: 45.6
click at [146, 161] on input "s&S FLAX PILLOW" at bounding box center [145, 163] width 104 height 14
type input "s&S FLAX"
click at [139, 175] on textarea "CASE" at bounding box center [118, 184] width 50 height 26
type textarea "C"
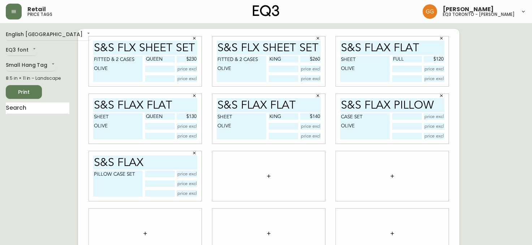
type textarea "PILLOW CASE SET"
click at [341, 115] on textarea "CASE SET OLIVE" at bounding box center [366, 127] width 50 height 26
type textarea "PILLOW CASE SET OLIVE"
drag, startPoint x: 435, startPoint y: 104, endPoint x: 393, endPoint y: 104, distance: 41.2
click at [393, 104] on input "S&S FLAX PILLOW" at bounding box center [393, 105] width 104 height 14
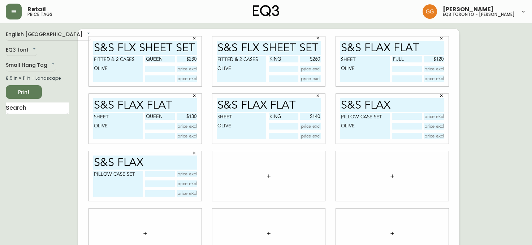
type input "S&S FLAX"
click at [170, 160] on input "s&S FLAX" at bounding box center [145, 163] width 104 height 14
type input "s&S FLAX LINEN"
click at [398, 104] on input "S&S FLAX" at bounding box center [393, 105] width 104 height 14
type input "S&S FLAX LINEN"
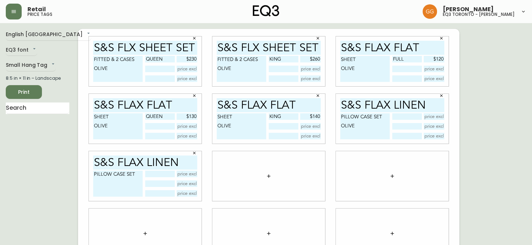
click at [129, 188] on textarea "PILLOW CASE SET" at bounding box center [118, 184] width 50 height 26
type textarea "PILLOW CASE SET OLIVE"
click at [166, 175] on input "text" at bounding box center [159, 174] width 29 height 7
type input "STANDARD"
click at [189, 175] on input "text" at bounding box center [187, 174] width 21 height 7
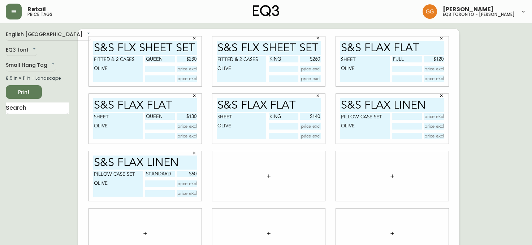
type input "$60"
click at [268, 179] on icon "button" at bounding box center [269, 177] width 6 height 6
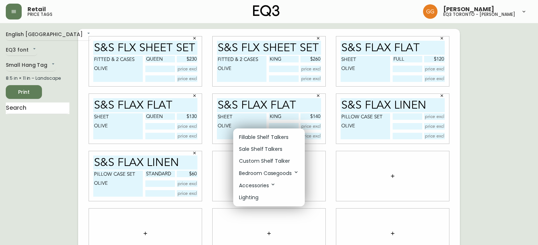
click at [276, 134] on p "Fillable Shelf Talkers" at bounding box center [264, 138] width 50 height 8
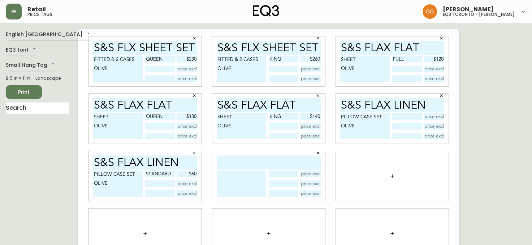
click at [262, 162] on input "text" at bounding box center [269, 163] width 104 height 14
type input "S&S FLAX LINEN"
drag, startPoint x: 241, startPoint y: 186, endPoint x: 233, endPoint y: 175, distance: 13.7
click at [238, 184] on textarea at bounding box center [242, 184] width 50 height 26
type textarea "PILLOWCASE SET"
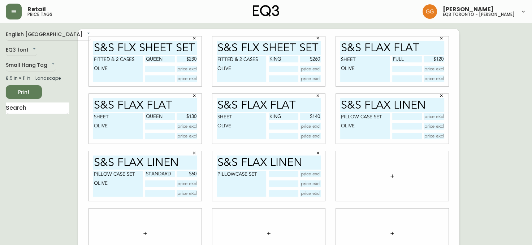
click at [275, 175] on input "text" at bounding box center [283, 174] width 29 height 7
type input "KING"
click at [312, 175] on input "text" at bounding box center [310, 174] width 21 height 7
type input "$70"
click at [363, 176] on div at bounding box center [392, 176] width 113 height 50
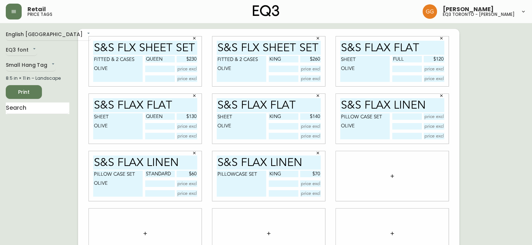
click at [393, 181] on button "button" at bounding box center [392, 176] width 14 height 14
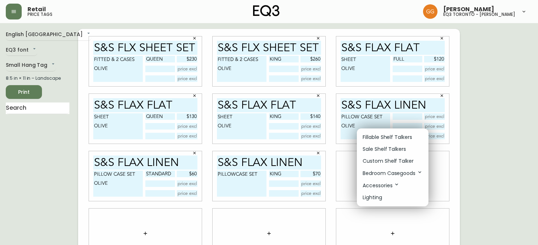
click at [384, 134] on p "Fillable Shelf Talkers" at bounding box center [388, 138] width 50 height 8
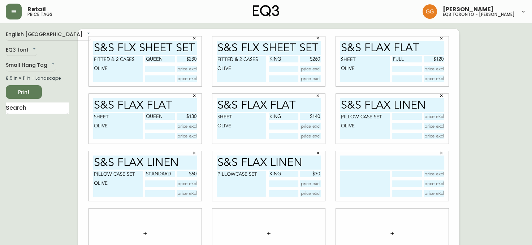
drag, startPoint x: 385, startPoint y: 166, endPoint x: 378, endPoint y: 171, distance: 8.2
click at [384, 165] on input "text" at bounding box center [393, 163] width 104 height 14
type input "S&S FLAX LINEN"
click at [356, 181] on textarea at bounding box center [366, 184] width 50 height 26
type textarea "P"
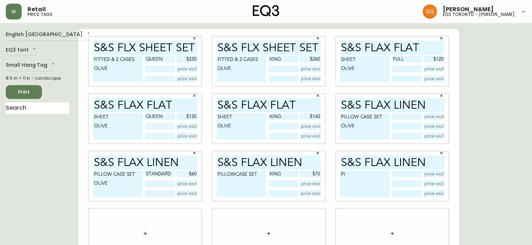
type textarea "P"
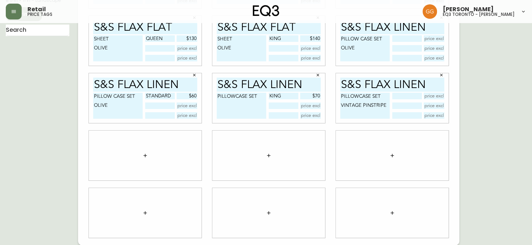
scroll to position [78, 0]
type textarea "PILLOWCASE SET VINTAGE PINSTRIPE"
click at [418, 95] on input "text" at bounding box center [407, 96] width 29 height 7
type input "STANDARD"
click at [431, 97] on input "text" at bounding box center [434, 96] width 21 height 7
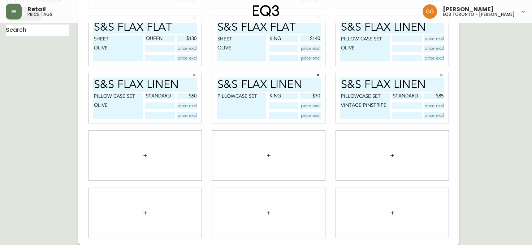
type input "$85"
click at [144, 162] on div at bounding box center [145, 156] width 113 height 50
click at [146, 157] on icon "button" at bounding box center [145, 156] width 6 height 6
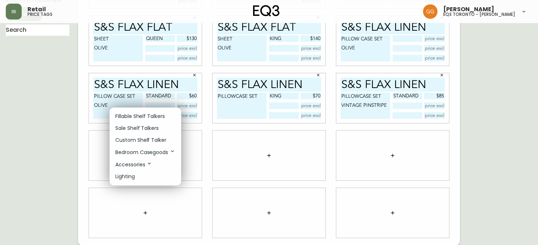
click at [149, 116] on p "Fillable Shelf Talkers" at bounding box center [140, 117] width 50 height 8
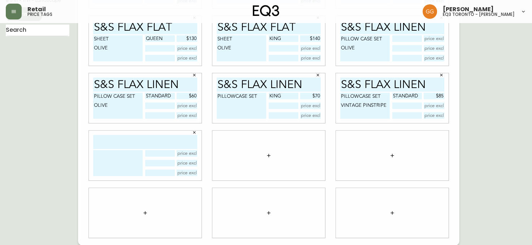
click at [153, 141] on input "text" at bounding box center [145, 142] width 104 height 14
type input "S&S FLAX LINEN"
click at [121, 160] on textarea at bounding box center [118, 163] width 50 height 26
type textarea "DUVET COVER"
click at [164, 155] on input "text" at bounding box center [159, 153] width 29 height 7
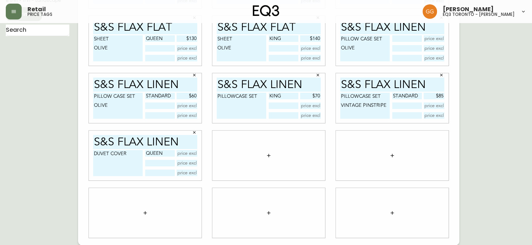
type input "QUEEN"
click at [139, 164] on textarea "DUVET COVER" at bounding box center [118, 163] width 50 height 26
type textarea "DUVET COVER VINTAGE PINSTRIPE"
click at [193, 153] on input "text" at bounding box center [187, 153] width 21 height 7
type input "$270"
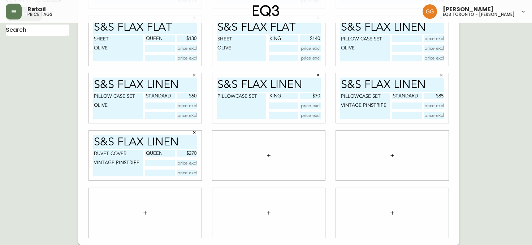
click at [271, 151] on button "button" at bounding box center [269, 156] width 14 height 14
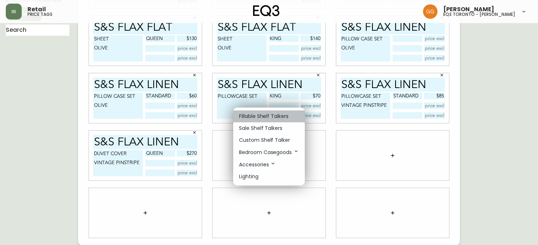
click at [274, 115] on p "Fillable Shelf Talkers" at bounding box center [264, 117] width 50 height 8
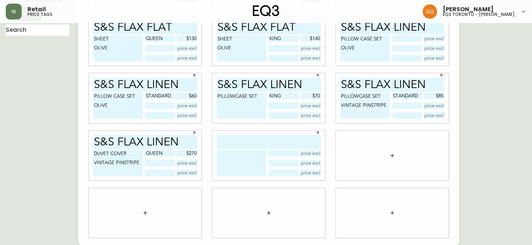
drag, startPoint x: 264, startPoint y: 140, endPoint x: 256, endPoint y: 141, distance: 8.4
click at [264, 140] on input "text" at bounding box center [269, 142] width 104 height 14
type input "S&S MUSLIN SHAM"
click at [226, 163] on textarea at bounding box center [242, 163] width 50 height 26
type textarea "SET"
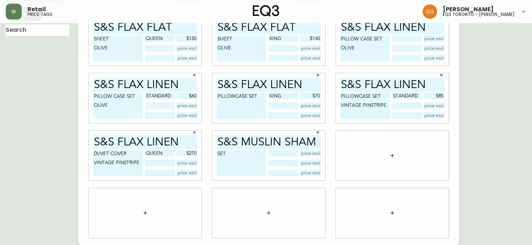
drag, startPoint x: 287, startPoint y: 155, endPoint x: 269, endPoint y: 150, distance: 18.9
click at [287, 155] on input "text" at bounding box center [283, 153] width 29 height 7
type input "STANDARD"
click at [249, 164] on textarea "SET" at bounding box center [242, 163] width 50 height 26
type textarea "SET CHAI"
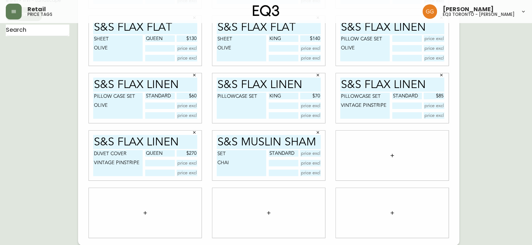
click at [394, 155] on icon "button" at bounding box center [393, 156] width 6 height 6
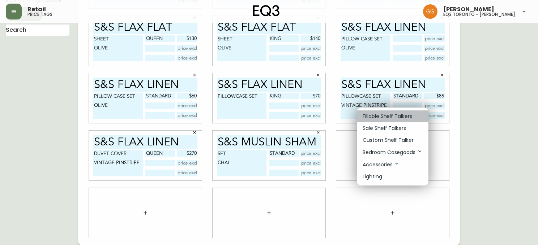
click at [393, 119] on p "Fillable Shelf Talkers" at bounding box center [388, 117] width 50 height 8
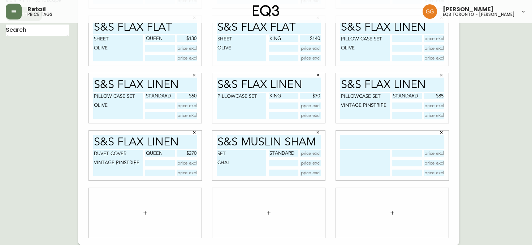
click at [361, 144] on input "text" at bounding box center [393, 142] width 104 height 14
type input "S&S MUSLIN DUVET"
click at [353, 161] on textarea at bounding box center [366, 163] width 50 height 26
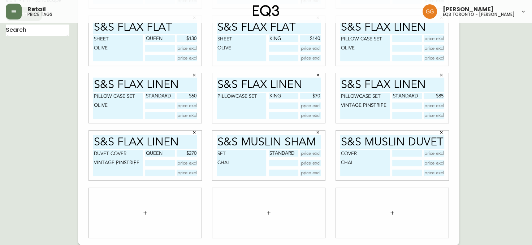
type textarea "COVER CHAI"
click at [316, 154] on input "text" at bounding box center [310, 153] width 21 height 7
type input "$70"
click at [418, 152] on input "text" at bounding box center [407, 153] width 29 height 7
type input "QUEEN"
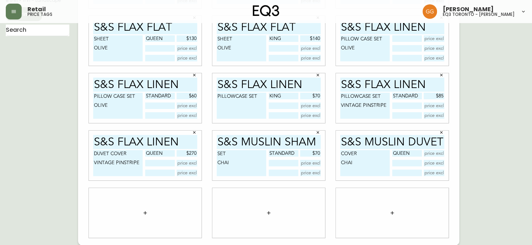
click at [434, 154] on input "text" at bounding box center [434, 153] width 21 height 7
type input "$200"
click at [140, 213] on button "button" at bounding box center [145, 213] width 14 height 14
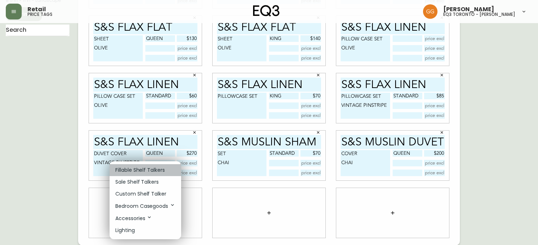
click at [148, 172] on p "Fillable Shelf Talkers" at bounding box center [140, 171] width 50 height 8
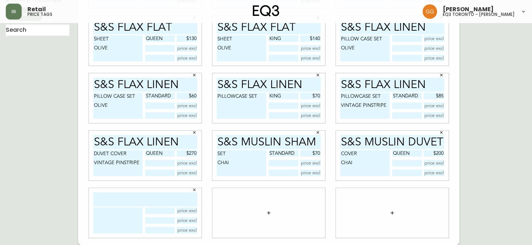
click at [137, 199] on input "text" at bounding box center [145, 200] width 104 height 14
type input "S&S MUSLIN"
click at [110, 212] on textarea at bounding box center [118, 221] width 50 height 26
type textarea "QUILT SET OAT"
click at [167, 214] on input "text" at bounding box center [159, 211] width 29 height 7
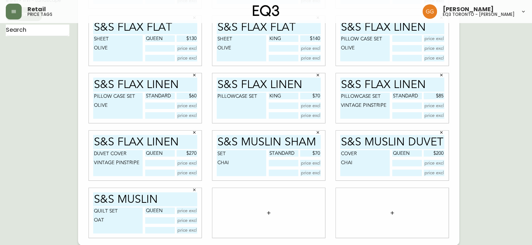
type input "QUEEN"
click at [273, 217] on button "button" at bounding box center [269, 213] width 14 height 14
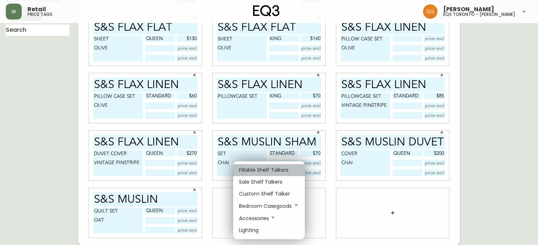
click at [271, 169] on p "Fillable Shelf Talkers" at bounding box center [264, 171] width 50 height 8
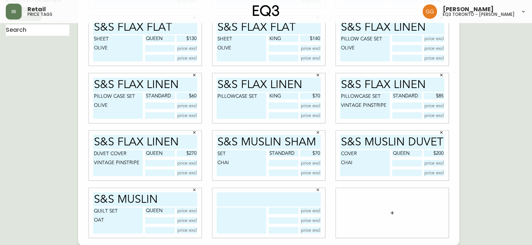
drag, startPoint x: 273, startPoint y: 196, endPoint x: 256, endPoint y: 198, distance: 17.4
click at [273, 196] on input "text" at bounding box center [269, 200] width 104 height 14
type input "S&S MUSLIN"
click at [172, 196] on input "S&S MUSLIN" at bounding box center [145, 200] width 104 height 14
type input "S&S MUSLIN QUILT"
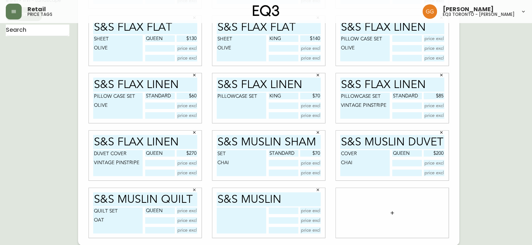
click at [287, 201] on input "S&S MUSLIN" at bounding box center [269, 200] width 104 height 14
type input "S&S MUSLIN QUILT"
click at [120, 211] on textarea "QUILT SET OAT" at bounding box center [118, 221] width 50 height 26
type textarea "SET OAT"
click at [221, 214] on textarea at bounding box center [242, 221] width 50 height 26
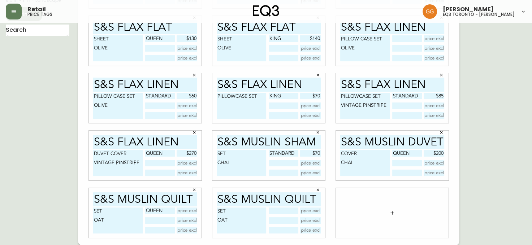
type textarea "SET OAT"
click at [287, 207] on div "S&S MUSLIN QUILT SET OAT" at bounding box center [269, 213] width 113 height 50
click at [287, 212] on input "text" at bounding box center [283, 211] width 29 height 7
type input "KING"
click at [183, 211] on input "text" at bounding box center [187, 211] width 21 height 7
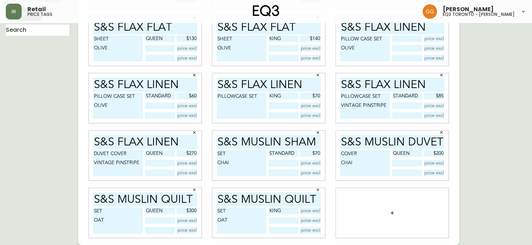
type input "$300"
click at [315, 212] on input "text" at bounding box center [310, 211] width 21 height 7
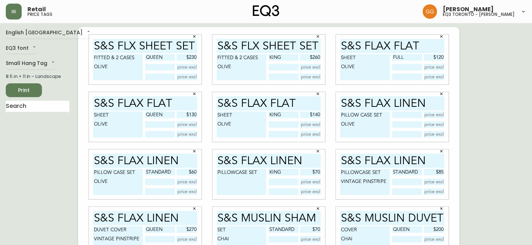
scroll to position [0, 0]
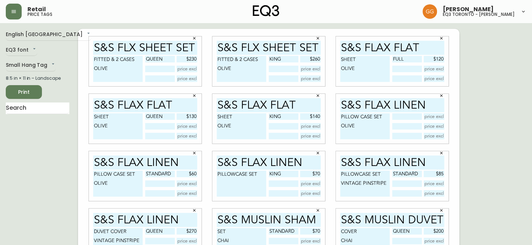
type input "$350"
click at [24, 91] on span "Print" at bounding box center [24, 92] width 25 height 9
click at [409, 117] on input "text" at bounding box center [407, 117] width 29 height 7
type input "KING"
click at [442, 95] on icon "button" at bounding box center [442, 96] width 4 height 4
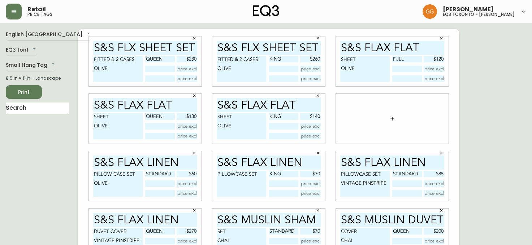
click at [32, 93] on span "Print" at bounding box center [24, 92] width 25 height 9
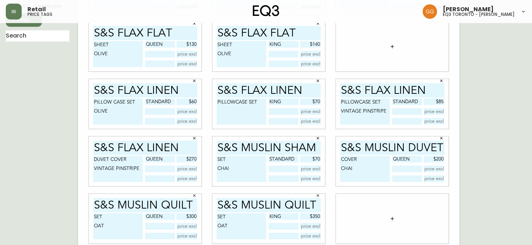
scroll to position [78, 0]
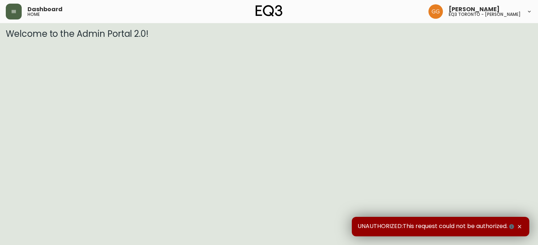
click at [6, 9] on button "button" at bounding box center [14, 12] width 16 height 16
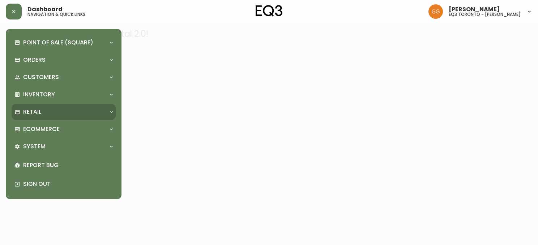
click at [30, 114] on p "Retail" at bounding box center [32, 112] width 18 height 8
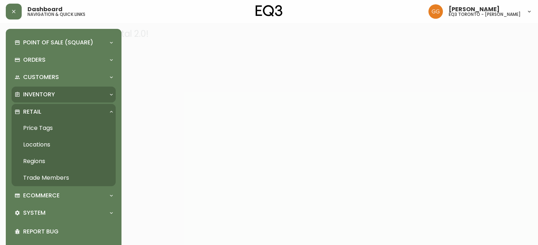
click at [42, 95] on p "Inventory" at bounding box center [39, 95] width 32 height 8
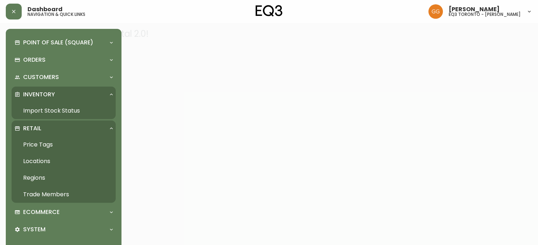
click at [43, 106] on link "Import Stock Status" at bounding box center [64, 111] width 104 height 17
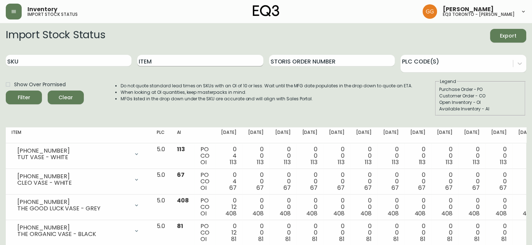
click at [191, 56] on input "Item" at bounding box center [200, 61] width 126 height 12
type input "QUILT"
click at [6, 91] on button "Filter" at bounding box center [24, 98] width 36 height 14
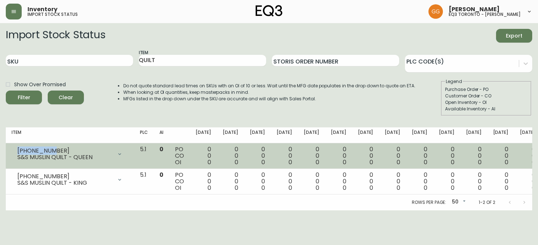
drag, startPoint x: 53, startPoint y: 149, endPoint x: 17, endPoint y: 150, distance: 36.5
click at [17, 150] on div "5370-352-8 S&S MUSLIN QUILT - QUEEN" at bounding box center [70, 154] width 117 height 16
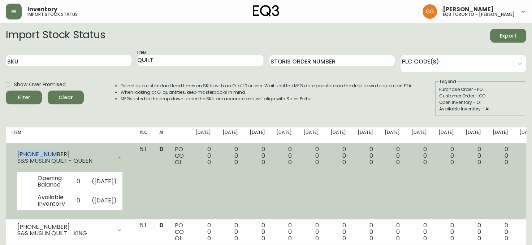
copy div "5370-352-8"
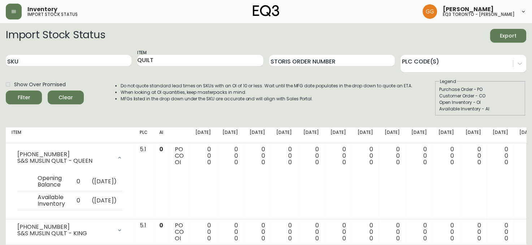
click at [1, 180] on main "Import Stock Status Export SKU Item QUILT Storis Order Number PLC Code(s) Show …" at bounding box center [266, 142] width 532 height 238
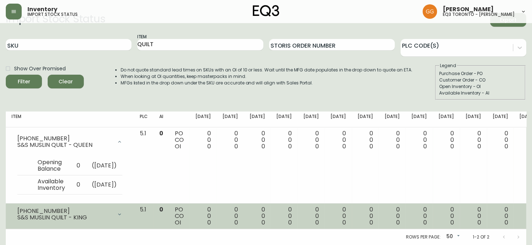
scroll to position [28, 0]
drag, startPoint x: 57, startPoint y: 209, endPoint x: 15, endPoint y: 206, distance: 42.7
click at [15, 206] on td "5370-452-8 S&S MUSLIN QUILT - KING Opening Balance 0 ( Oct 10, 2025 ) Available…" at bounding box center [70, 217] width 128 height 26
copy div "5370-452-8"
